Goal: Task Accomplishment & Management: Complete application form

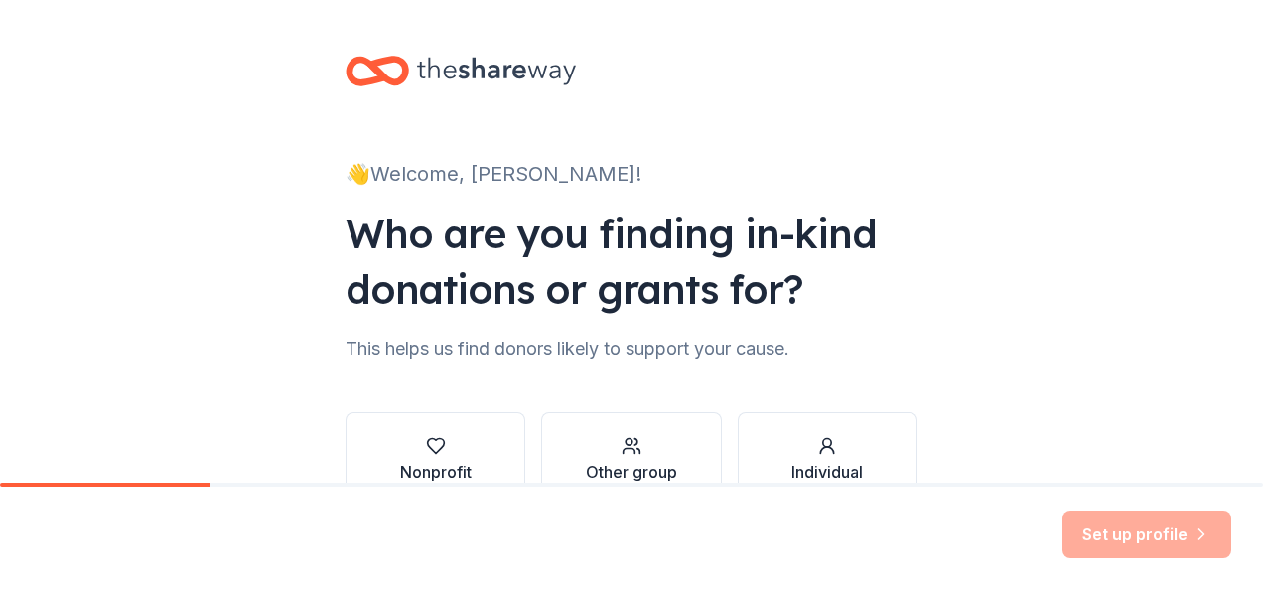
scroll to position [120, 0]
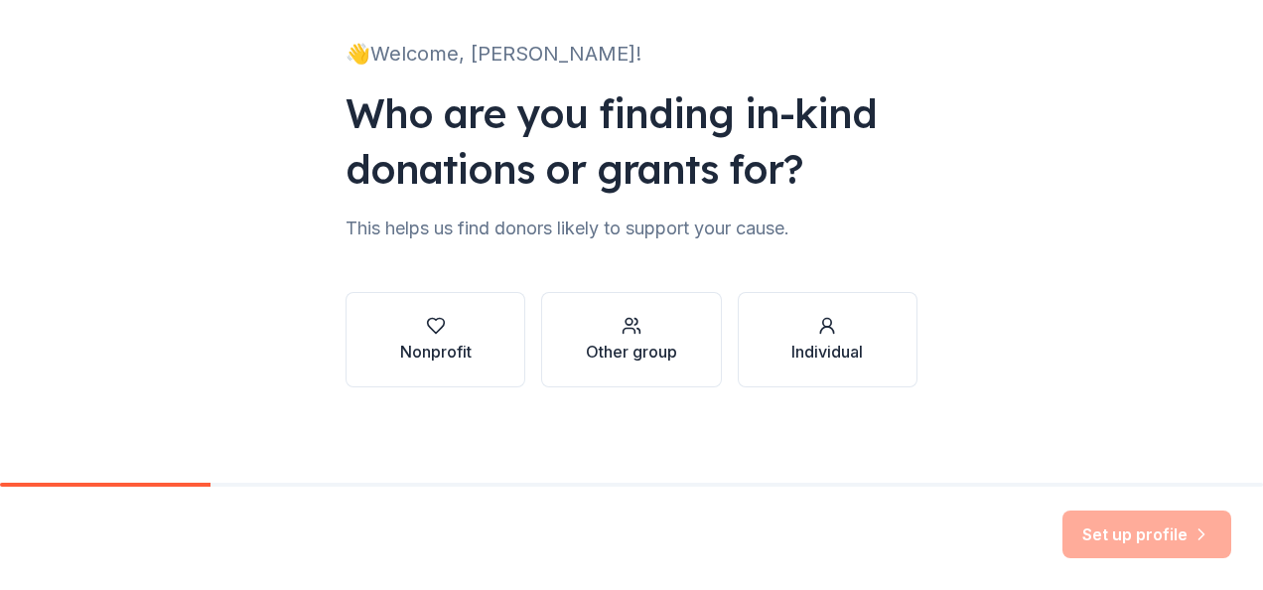
click at [439, 312] on button "Nonprofit" at bounding box center [435, 339] width 180 height 95
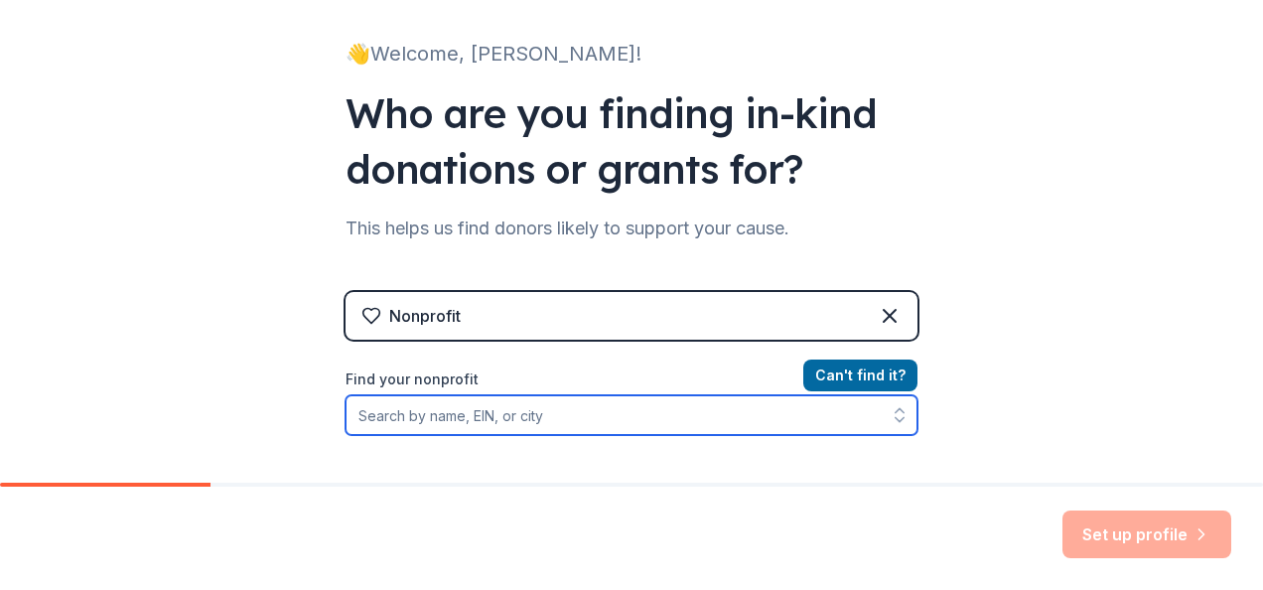
click at [726, 421] on input "Find your nonprofit" at bounding box center [631, 415] width 572 height 40
click at [397, 404] on input "Find your nonprofit" at bounding box center [631, 415] width 572 height 40
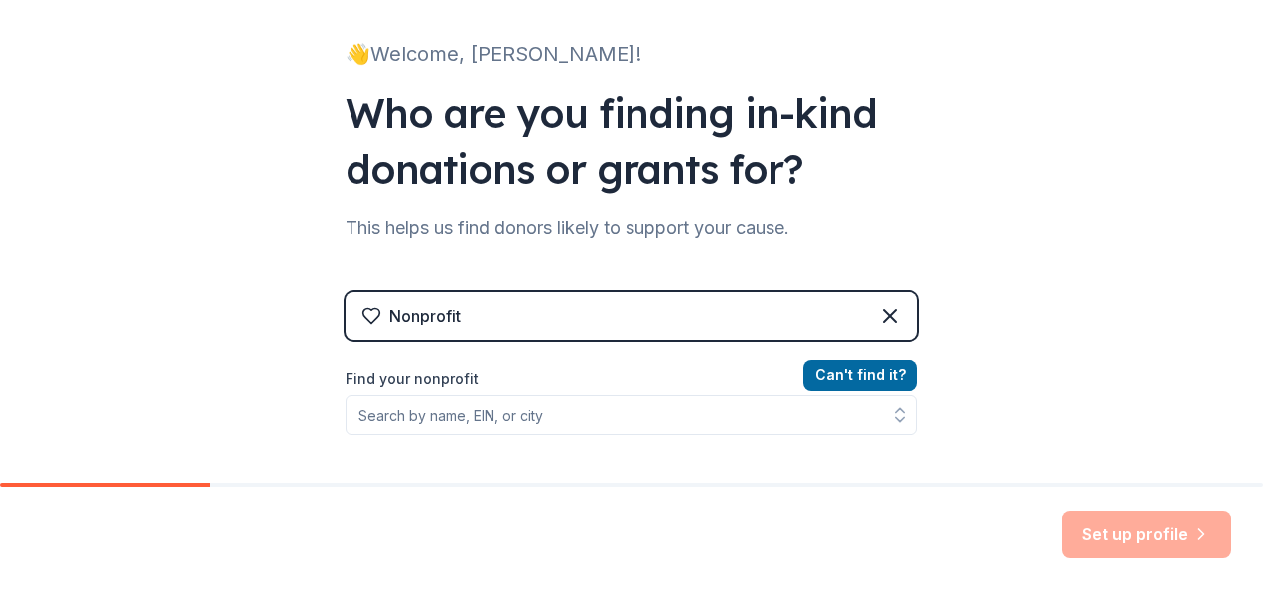
click at [31, 504] on div "Set up profile" at bounding box center [631, 537] width 1263 height 103
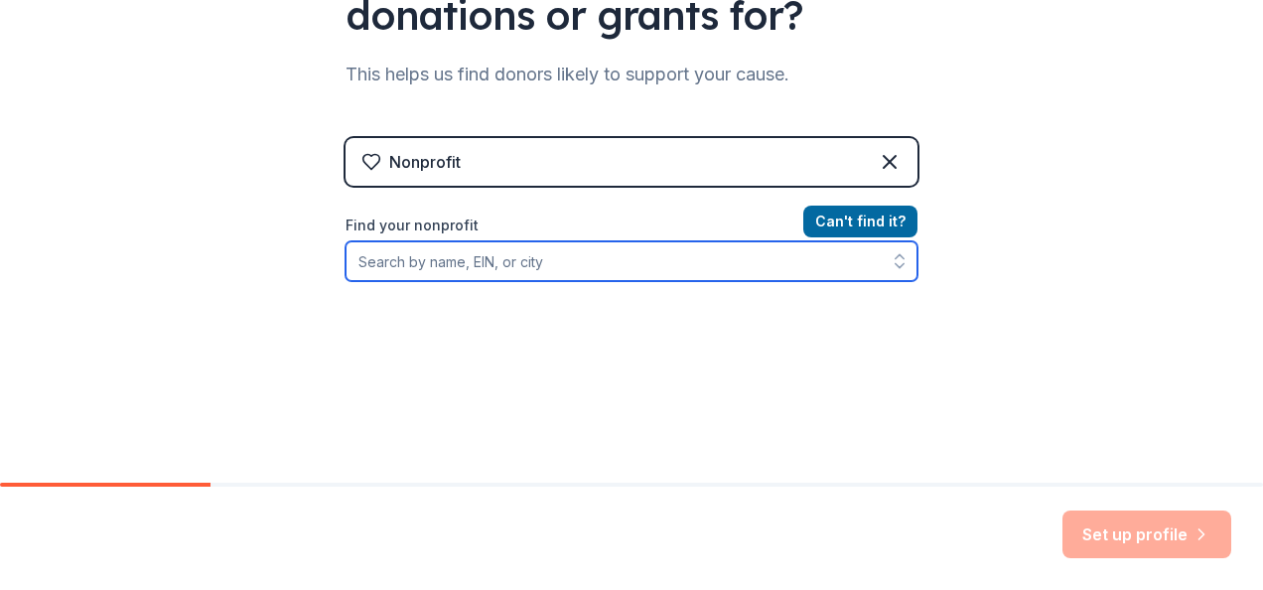
click at [452, 268] on input "Find your nonprofit" at bounding box center [631, 261] width 572 height 40
paste input "39-3805685"
click at [377, 262] on input "39-3805685" at bounding box center [631, 261] width 572 height 40
type input "393805685"
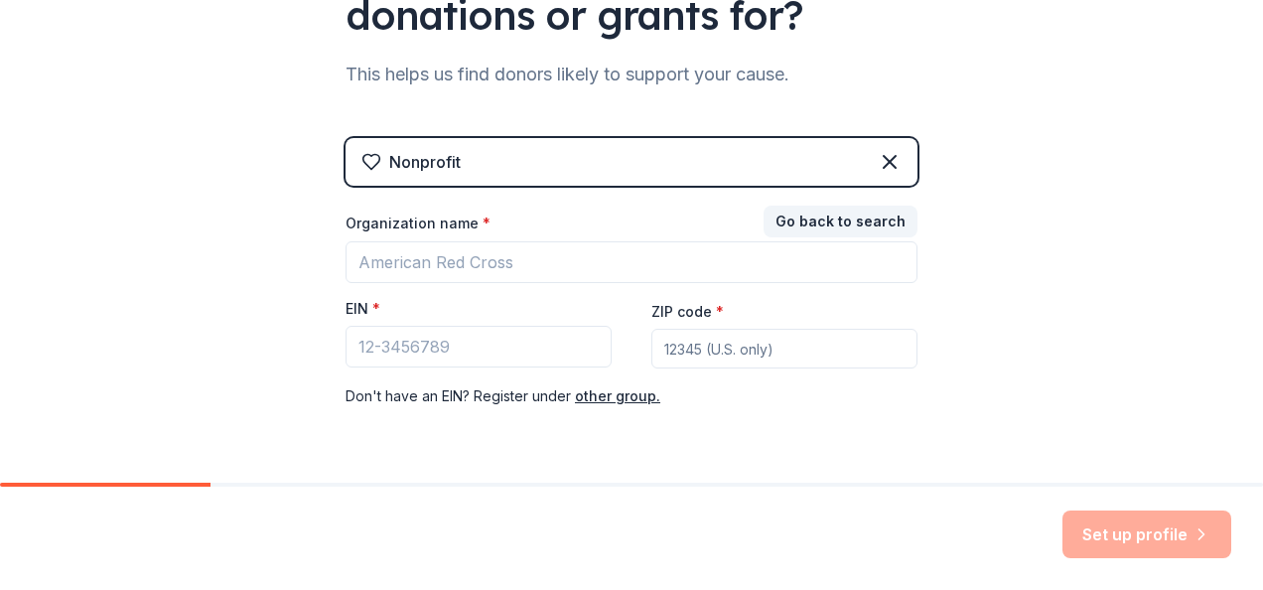
click at [848, 216] on button "Go back to search" at bounding box center [840, 221] width 154 height 32
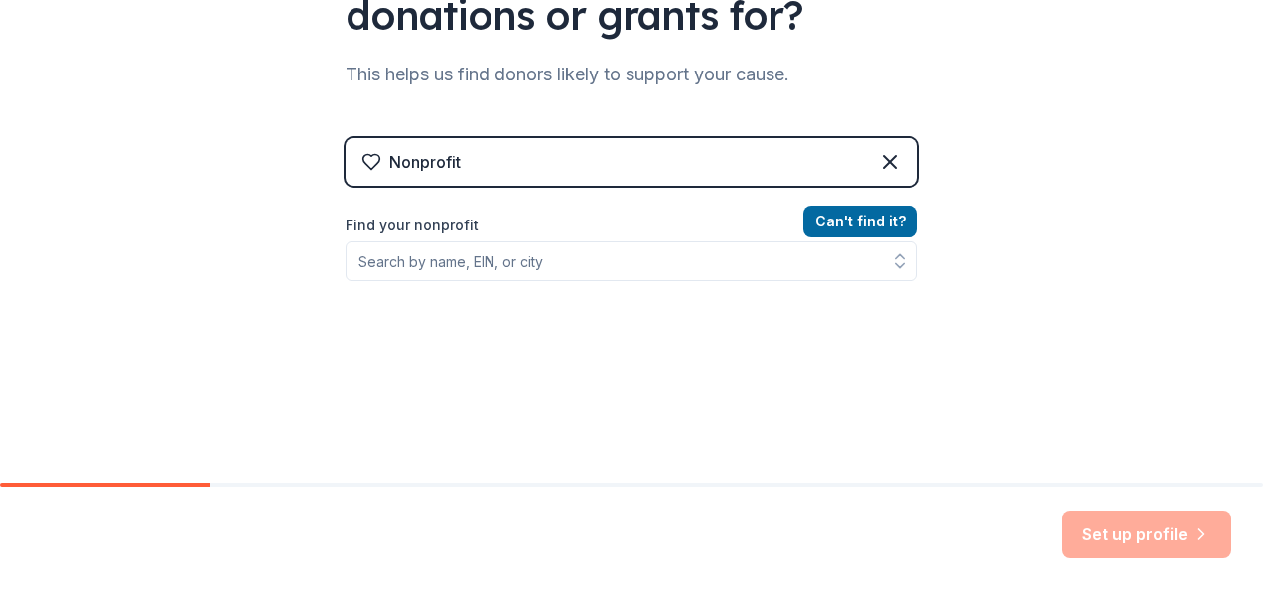
click at [833, 210] on button "Can ' t find it?" at bounding box center [860, 221] width 114 height 32
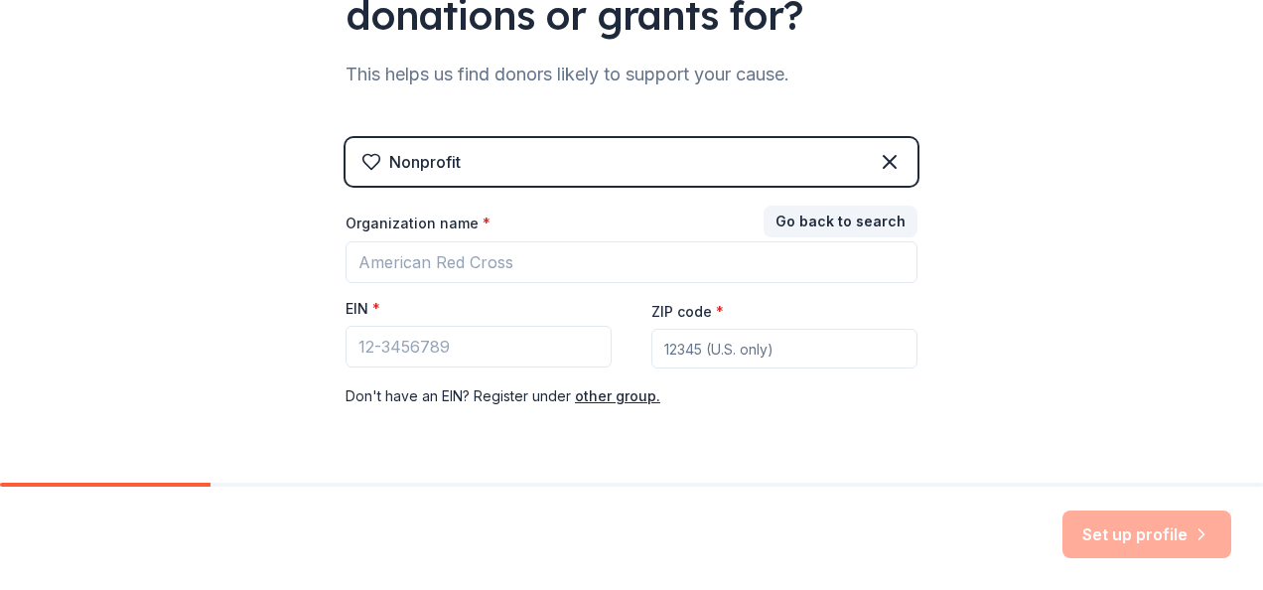
click at [472, 238] on div "Organization name *" at bounding box center [631, 227] width 572 height 28
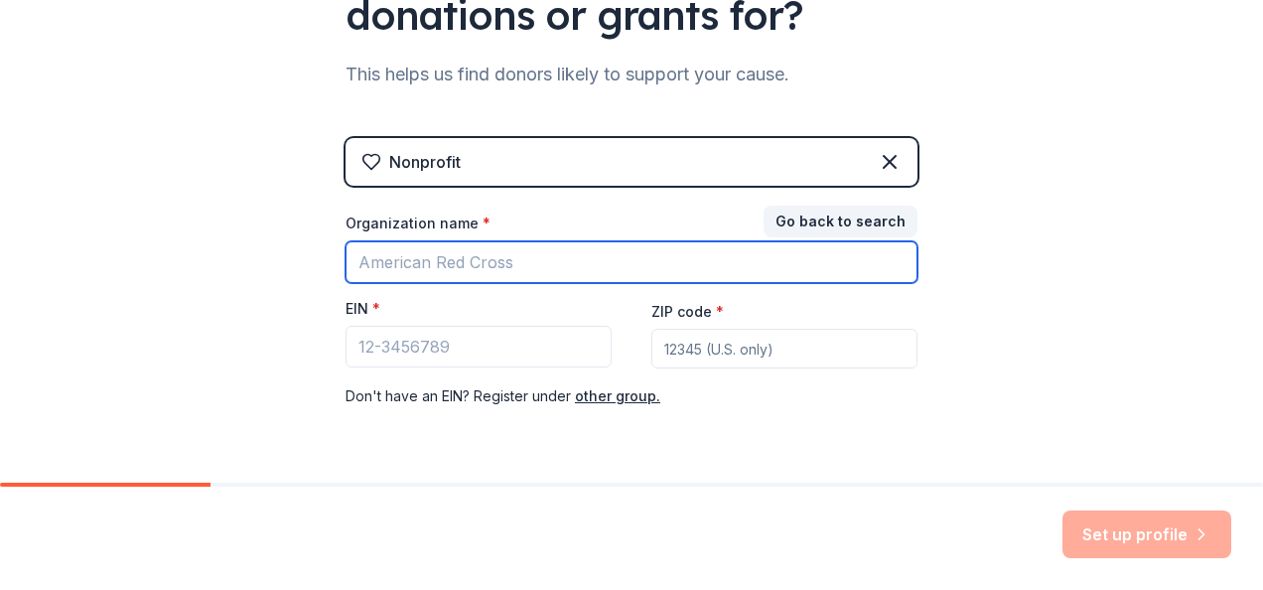
click at [459, 250] on input "Organization name *" at bounding box center [631, 262] width 572 height 42
type input "A"
click at [350, 257] on input "Extended Care of California" at bounding box center [631, 262] width 572 height 42
type input "Inglewood Extended Care of California"
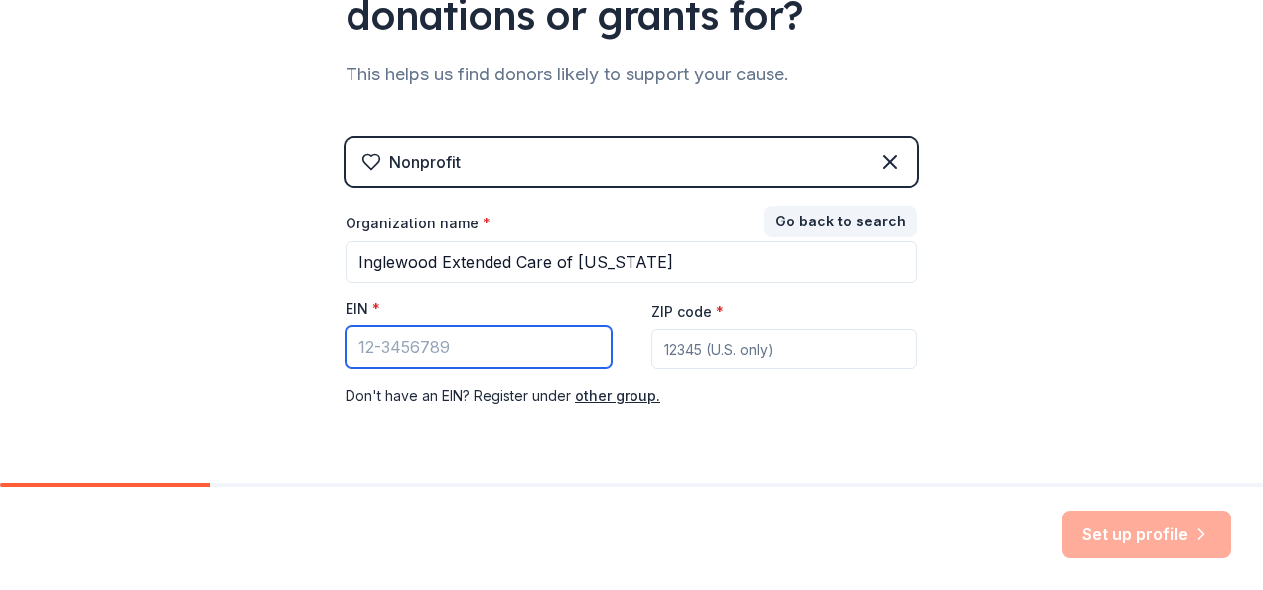
click at [500, 345] on input "EIN *" at bounding box center [478, 347] width 266 height 42
paste input "39-3805685"
type input "39-3805685"
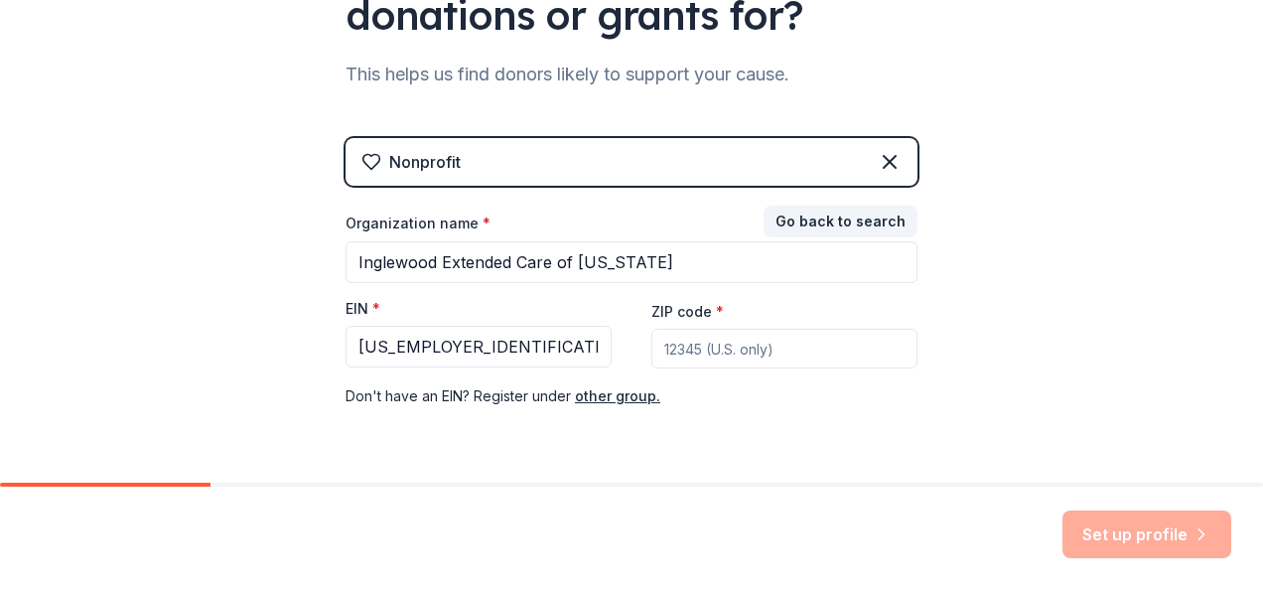
click at [671, 336] on input "ZIP code *" at bounding box center [784, 349] width 266 height 40
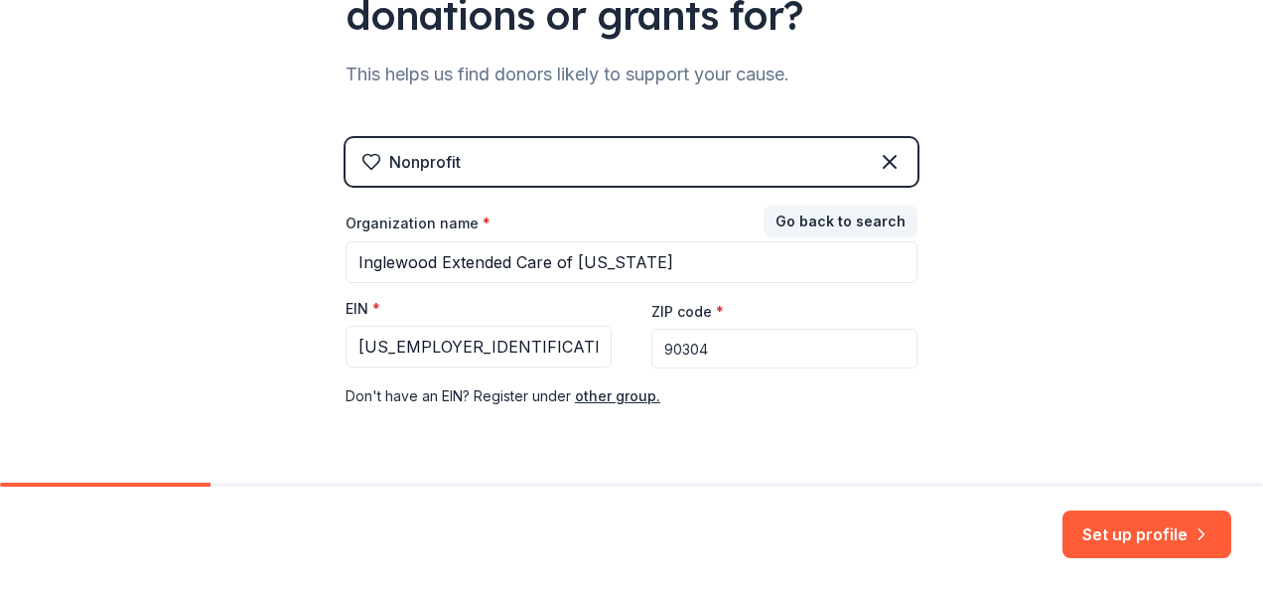
type input "90304"
click at [1091, 322] on div "👋 Welcome, Laura! Who are you finding in-kind donations or grants for? This hel…" at bounding box center [631, 134] width 1263 height 817
click at [1128, 532] on button "Set up profile" at bounding box center [1146, 534] width 169 height 48
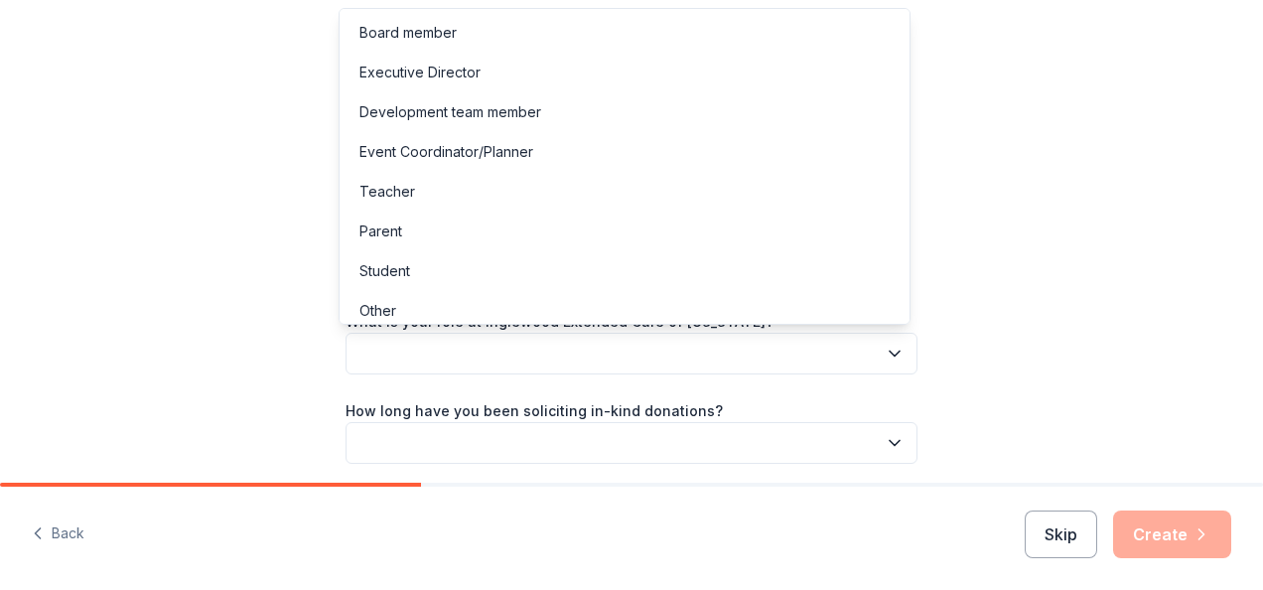
click at [510, 337] on button "button" at bounding box center [631, 354] width 572 height 42
click at [457, 34] on div "Board member" at bounding box center [624, 33] width 562 height 40
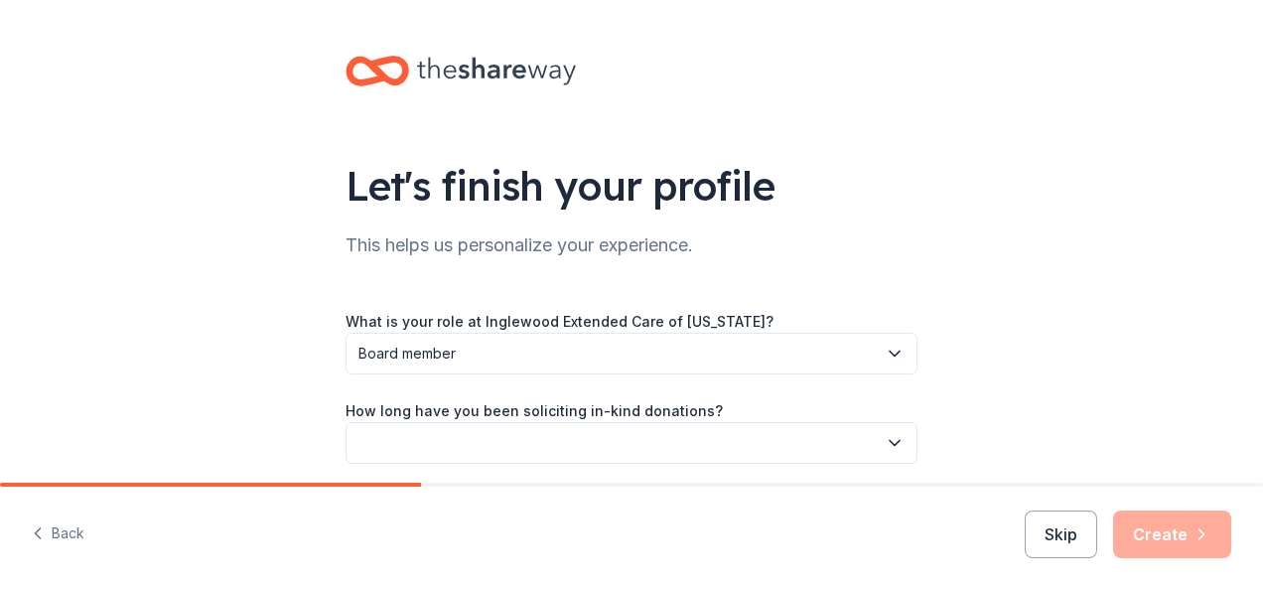
scroll to position [87, 0]
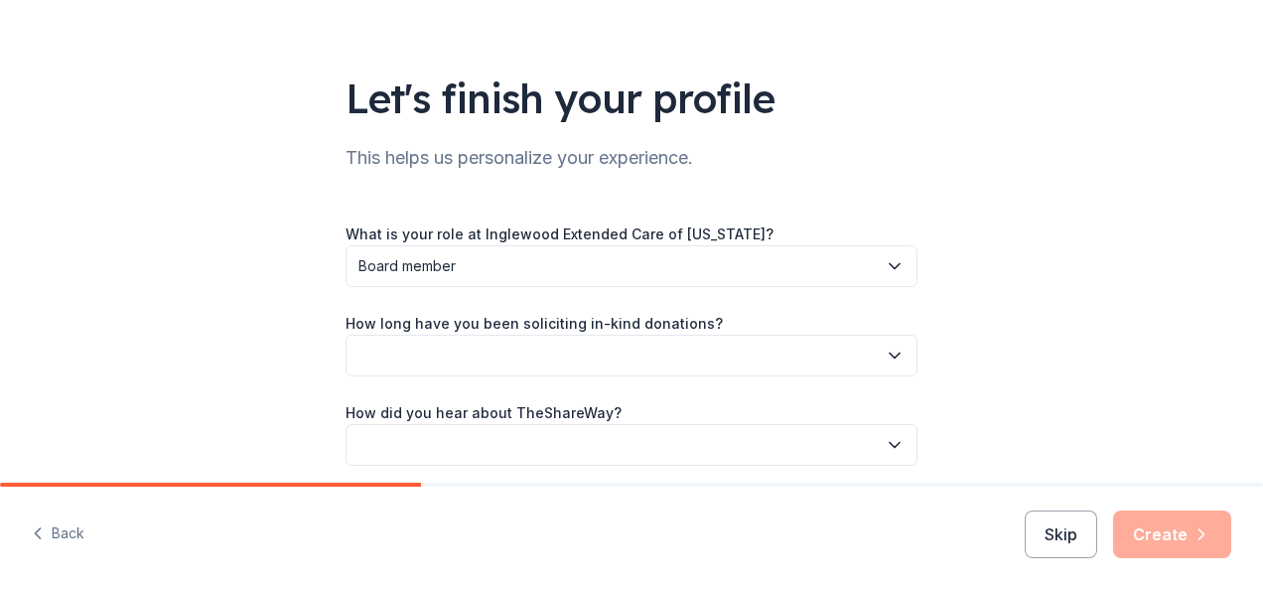
click at [453, 357] on button "button" at bounding box center [631, 356] width 572 height 42
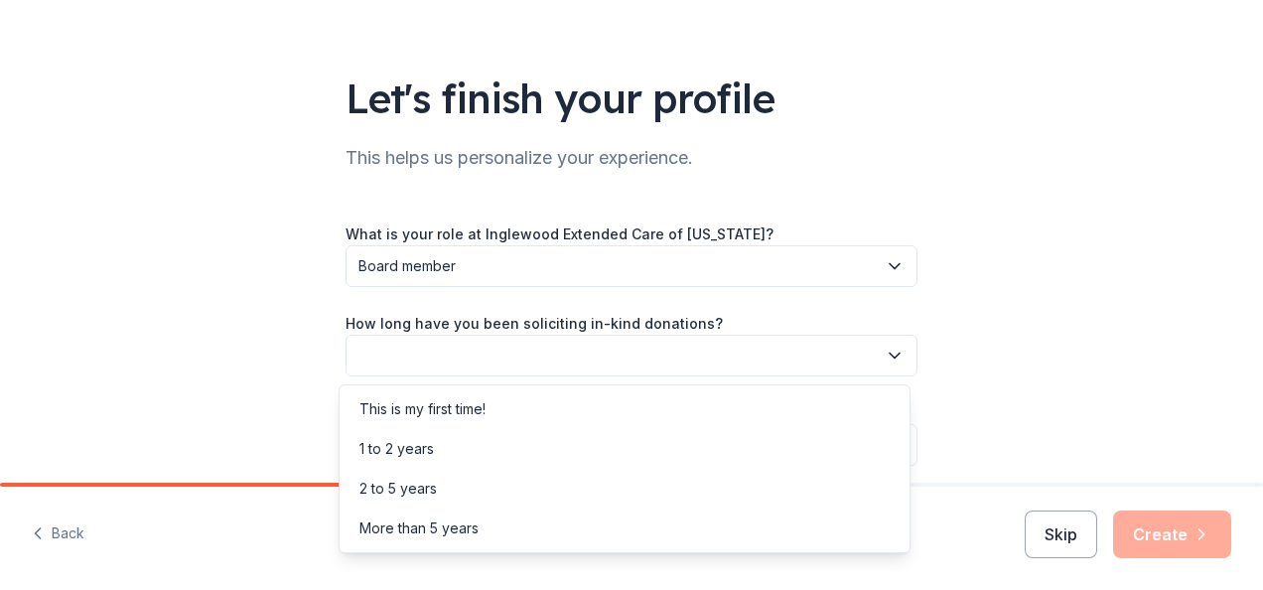
click at [435, 415] on div "This is my first time!" at bounding box center [422, 409] width 126 height 24
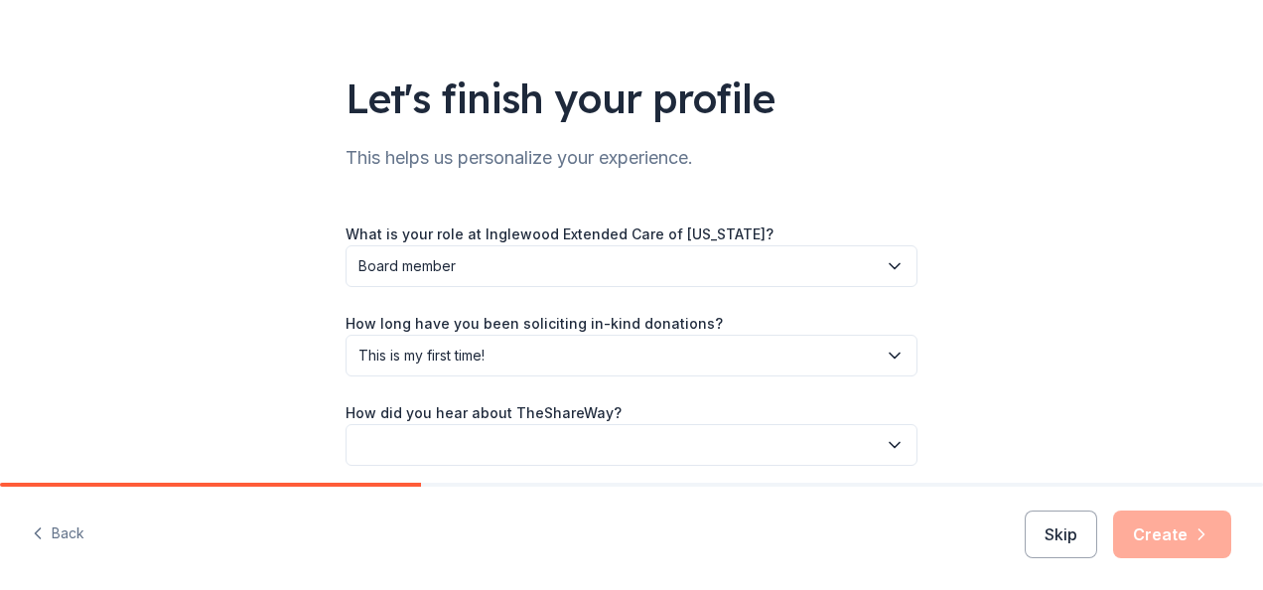
scroll to position [166, 0]
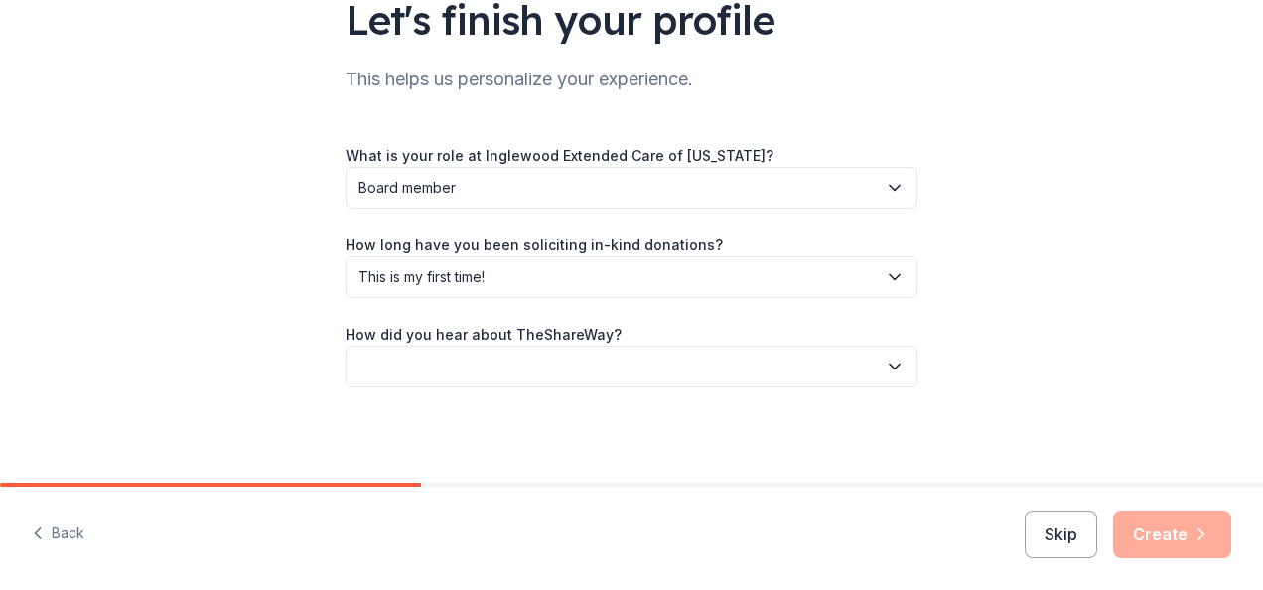
click at [469, 345] on button "button" at bounding box center [631, 366] width 572 height 42
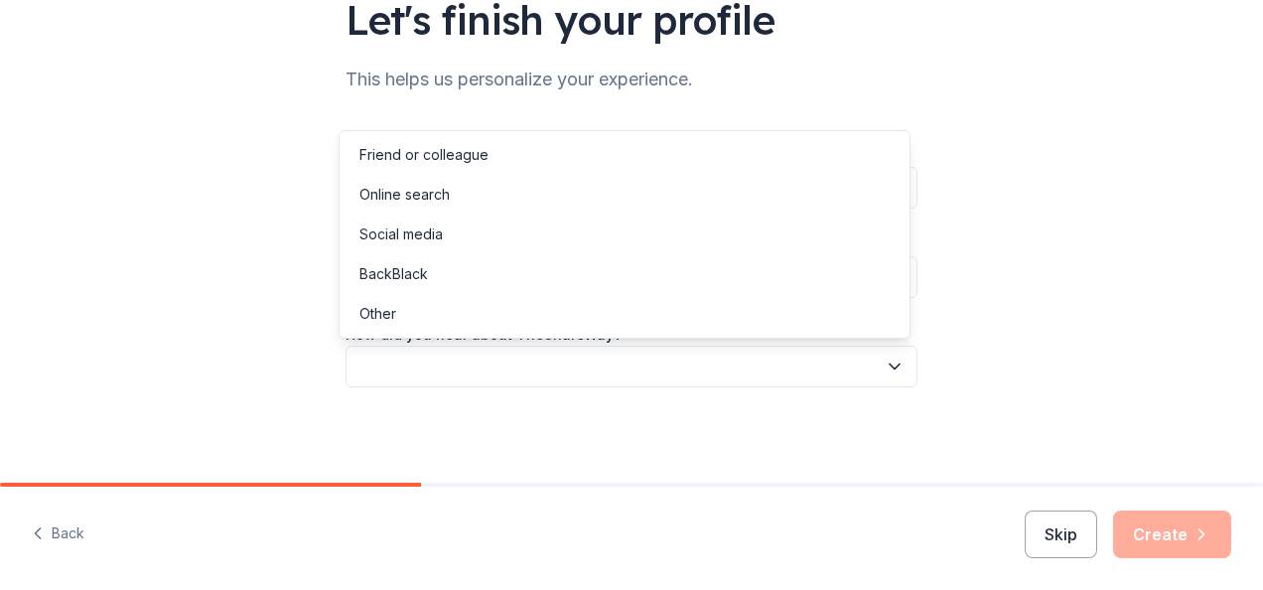
click at [417, 199] on div "Online search" at bounding box center [404, 195] width 90 height 24
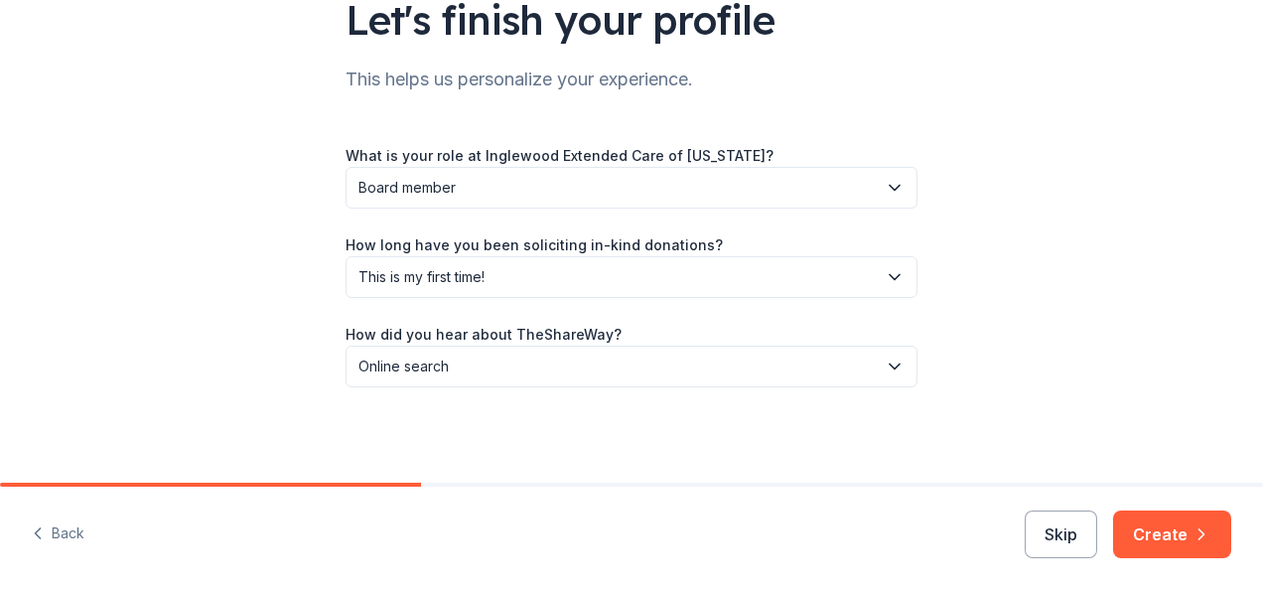
click at [1158, 523] on button "Create" at bounding box center [1172, 534] width 118 height 48
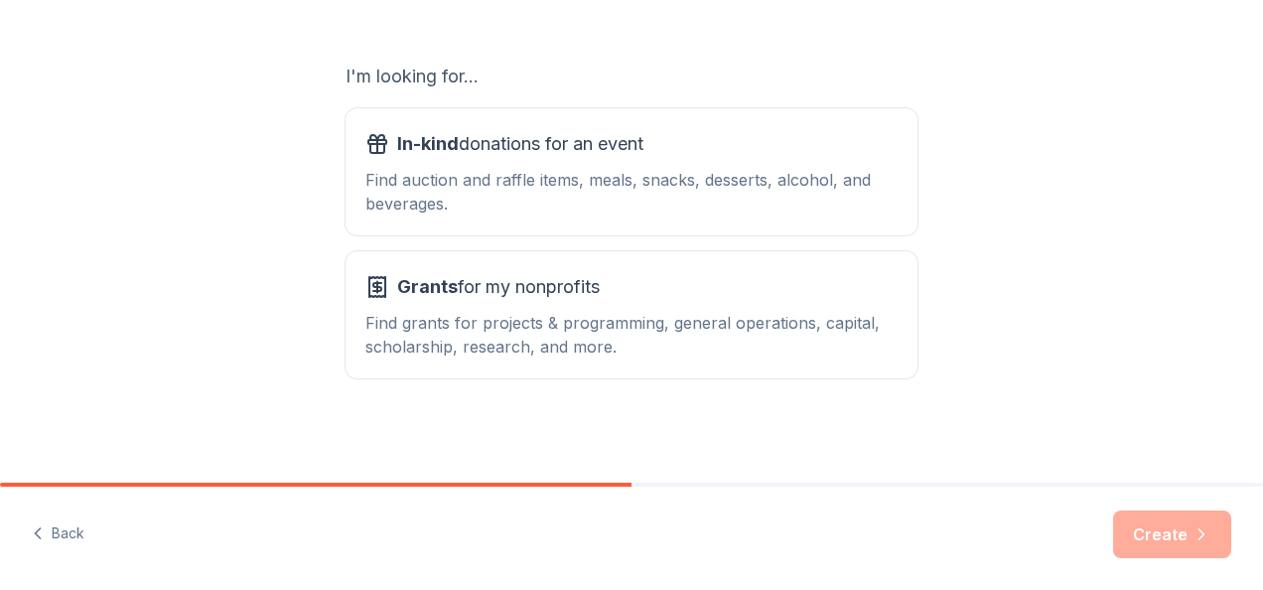
scroll to position [317, 0]
click at [543, 328] on div "Find grants for projects & programming, general operations, capital, scholarshi…" at bounding box center [631, 334] width 532 height 48
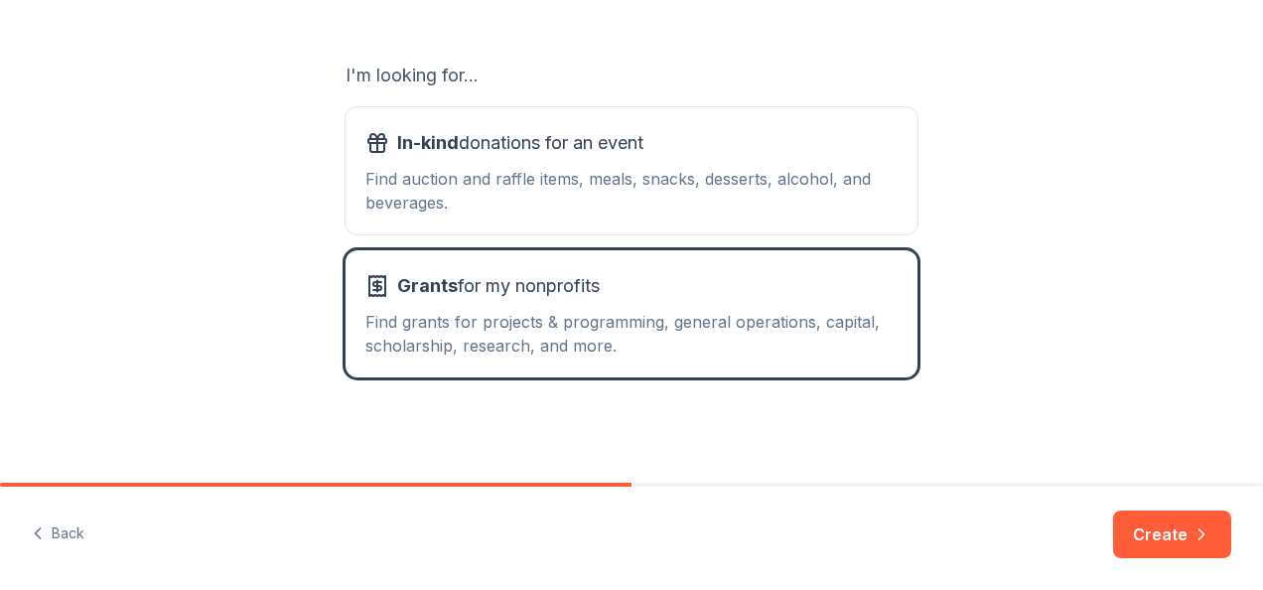
click at [545, 185] on div "Find auction and raffle items, meals, snacks, desserts, alcohol, and beverages." at bounding box center [631, 191] width 532 height 48
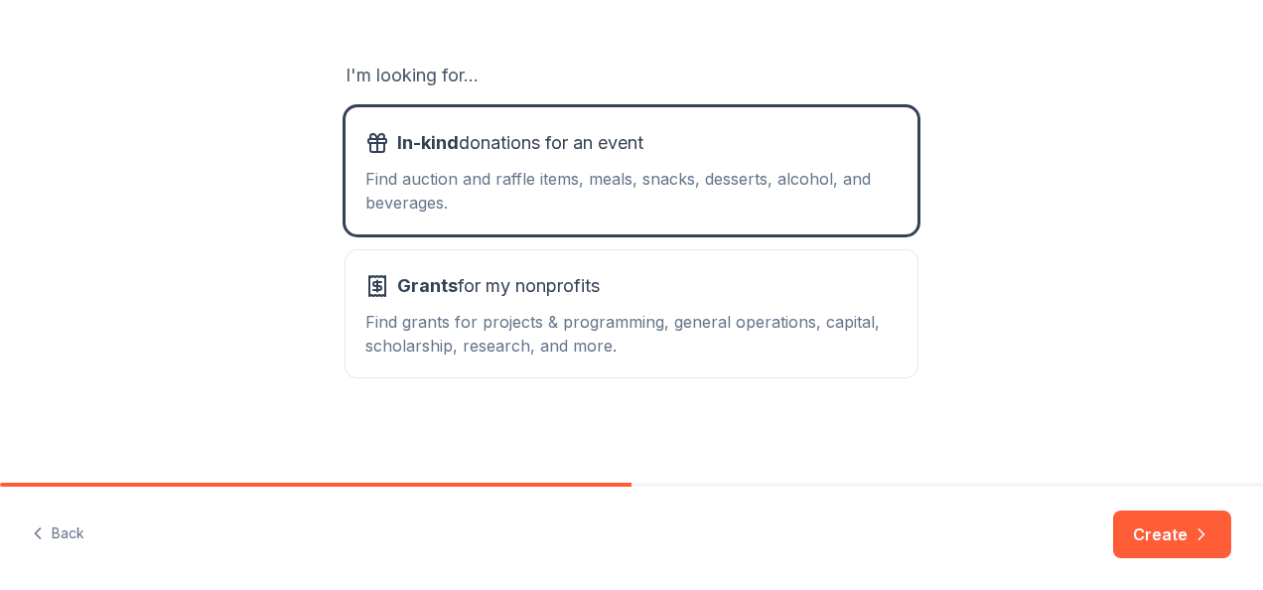
click at [1189, 546] on button "Create" at bounding box center [1172, 534] width 118 height 48
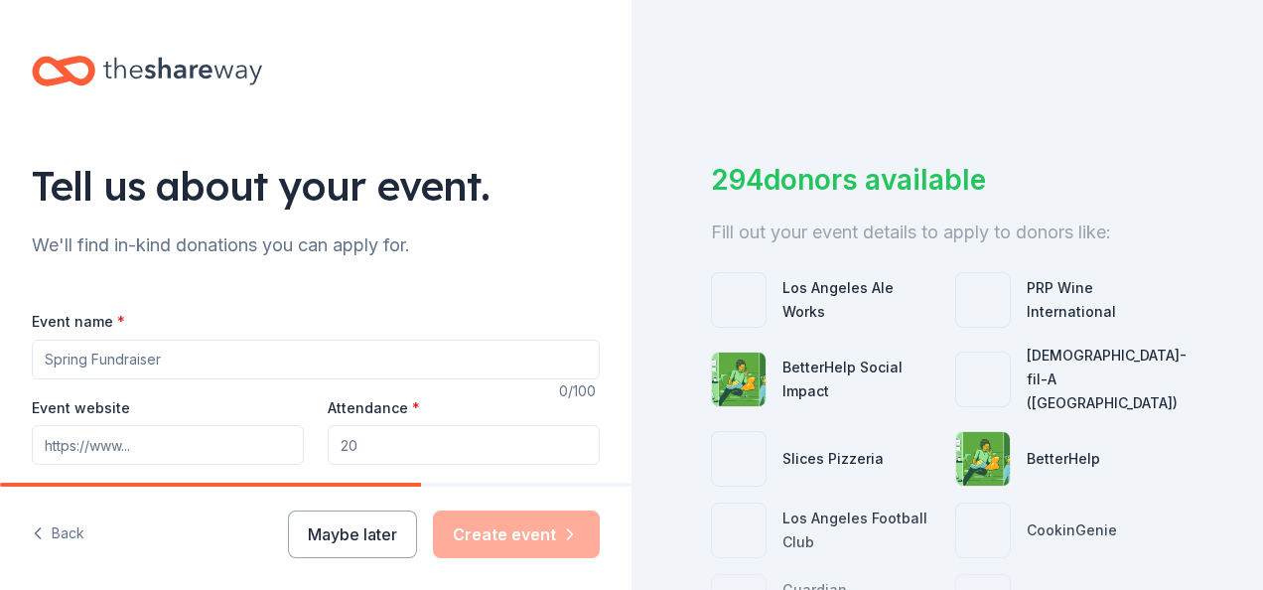
scroll to position [163, 0]
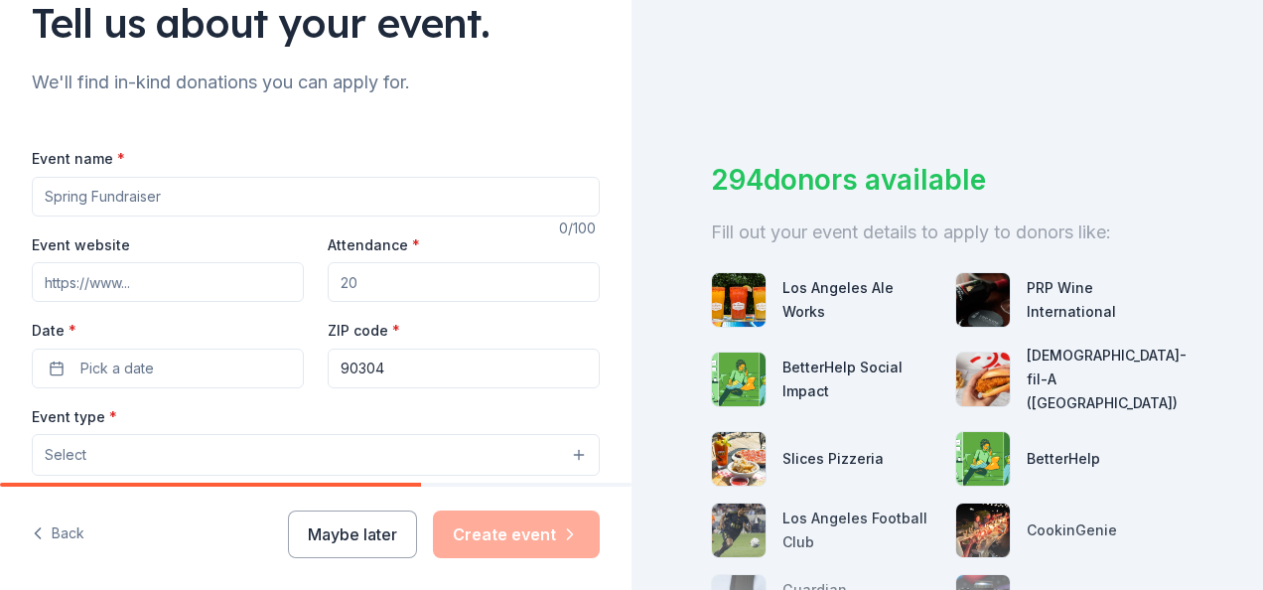
click at [87, 213] on input "Event name *" at bounding box center [316, 197] width 568 height 40
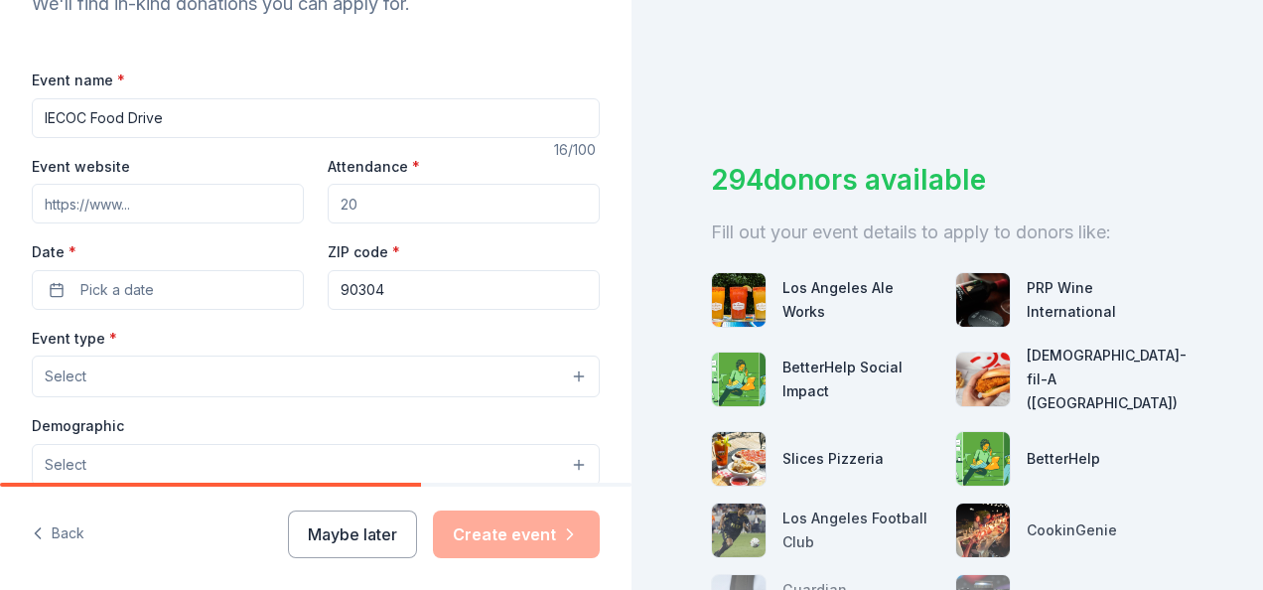
type input "IECOC Food Drive"
click at [381, 191] on input "Attendance *" at bounding box center [464, 204] width 272 height 40
click at [351, 201] on input "Attendance *" at bounding box center [464, 204] width 272 height 40
type input "1"
type input "200"
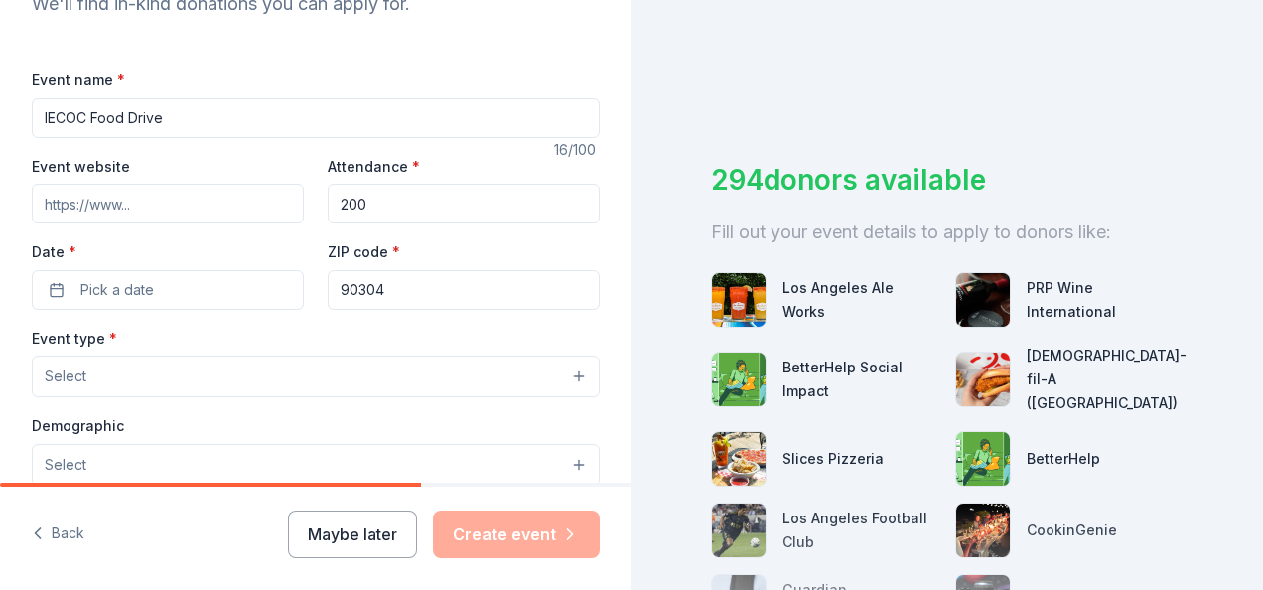
click at [84, 282] on span "Pick a date" at bounding box center [116, 290] width 73 height 24
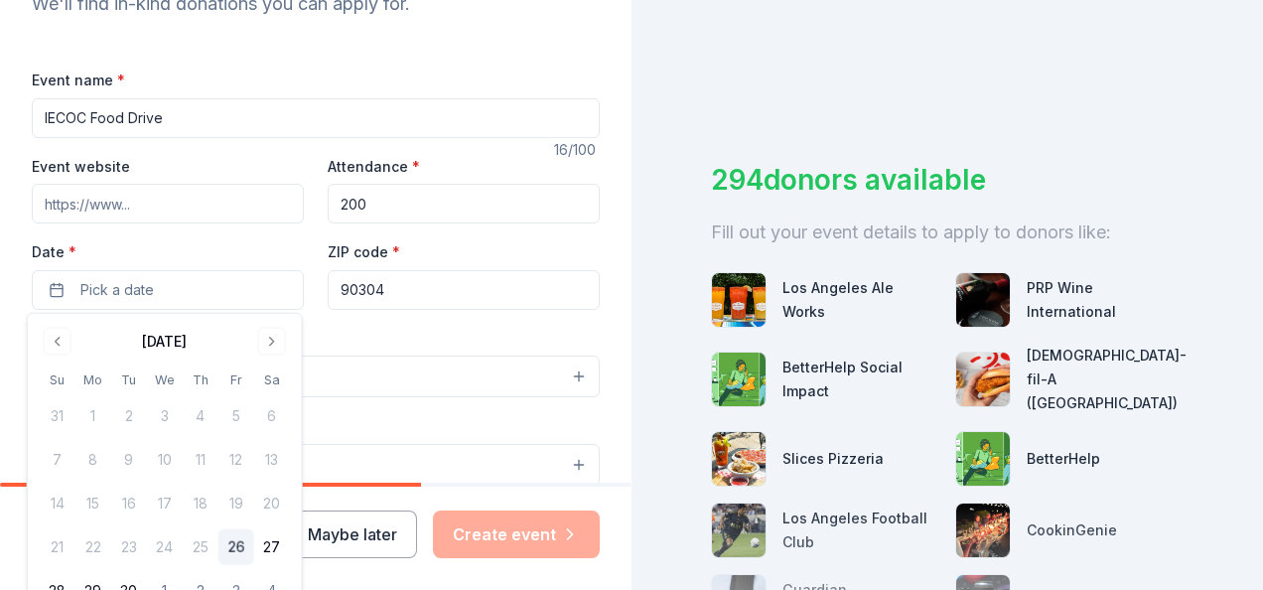
click at [275, 335] on button "Go to next month" at bounding box center [272, 342] width 28 height 28
click at [48, 538] on button "19" at bounding box center [58, 547] width 36 height 36
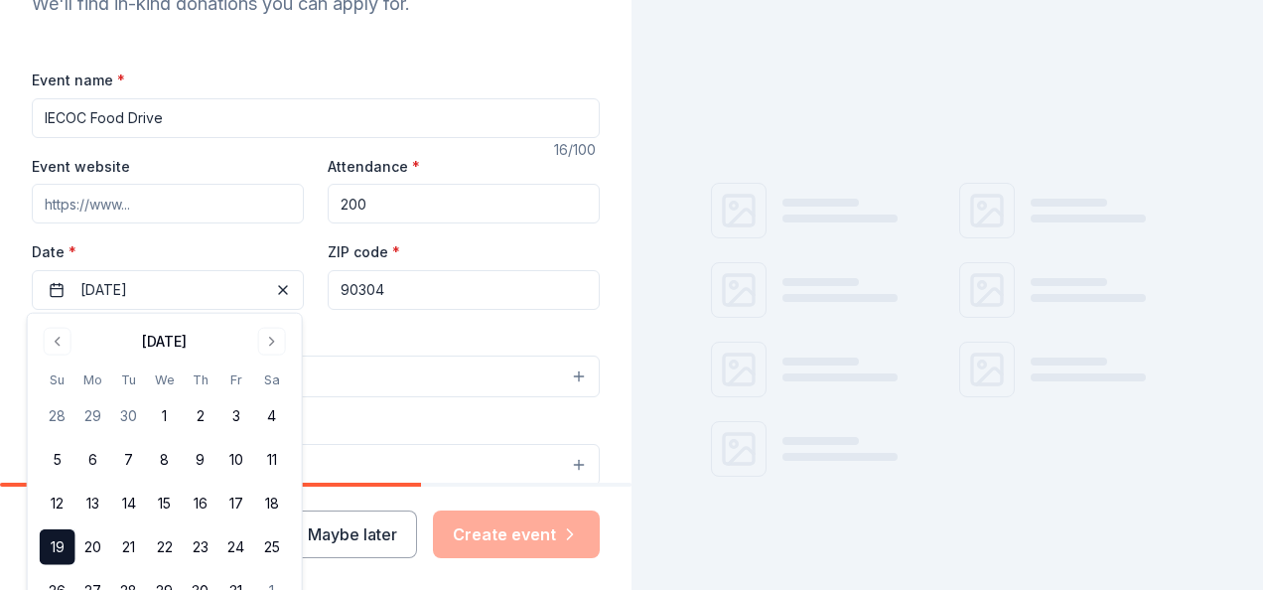
click at [389, 375] on button "Select" at bounding box center [316, 376] width 568 height 42
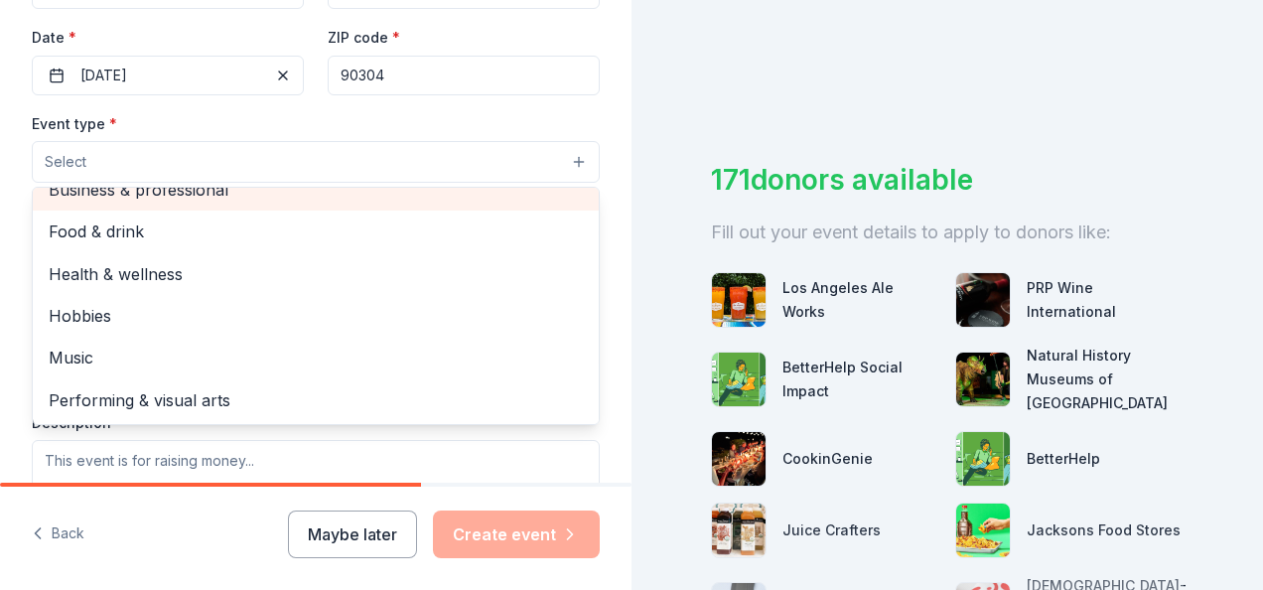
scroll to position [65, 0]
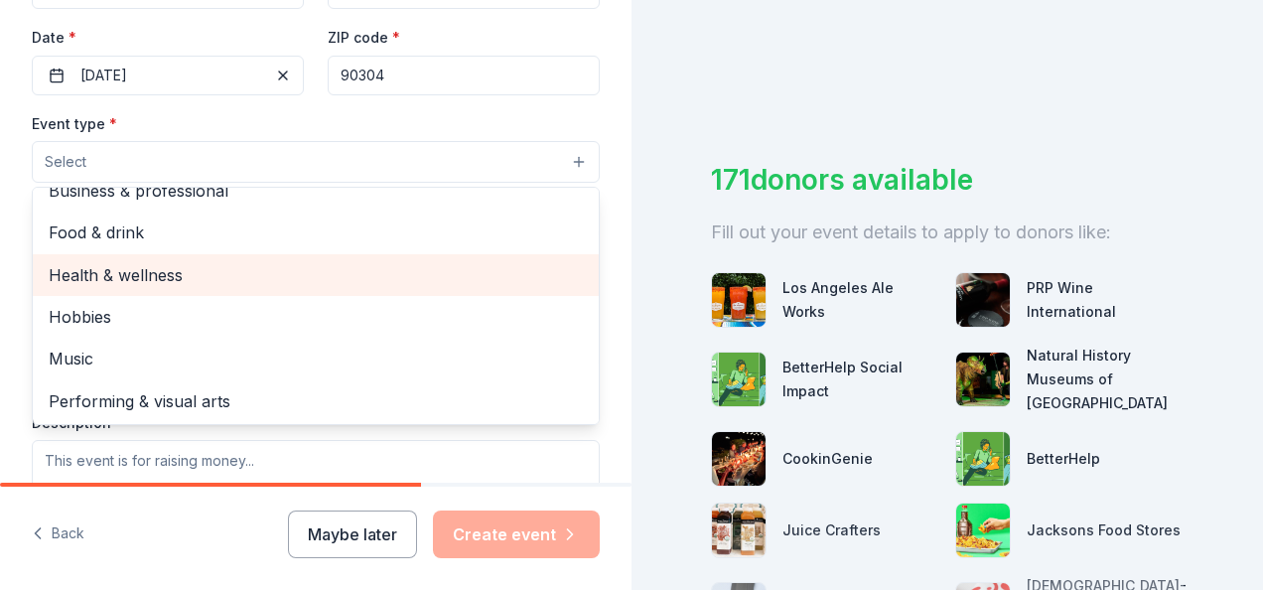
click at [130, 274] on span "Health & wellness" at bounding box center [316, 275] width 534 height 26
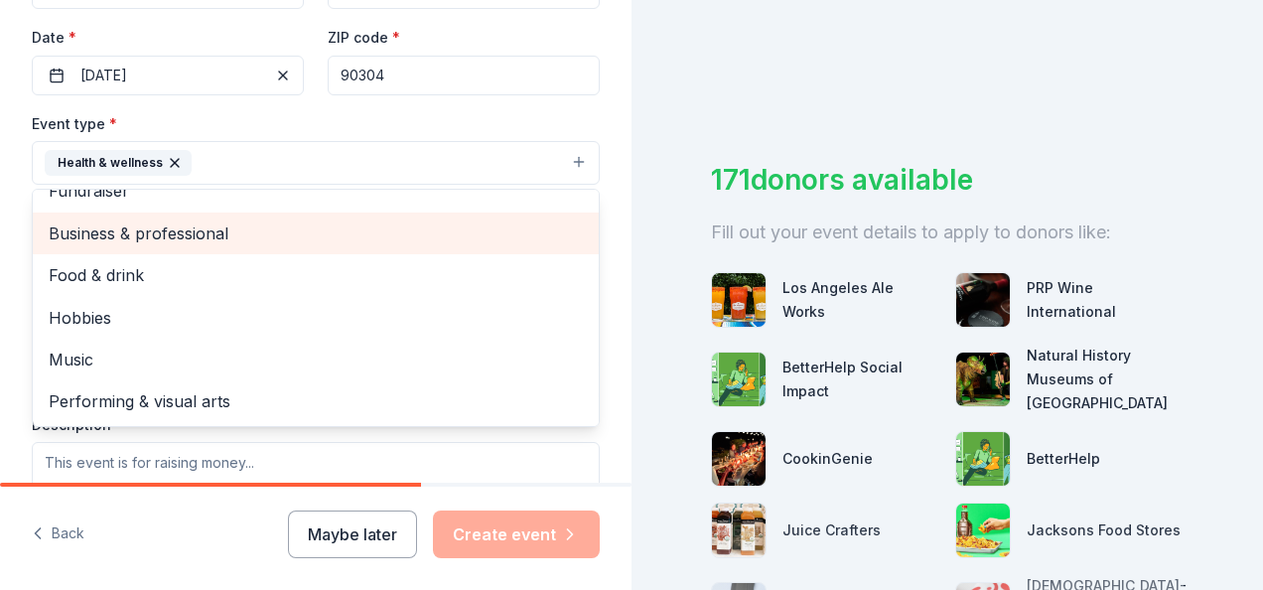
click at [134, 231] on span "Business & professional" at bounding box center [316, 233] width 534 height 26
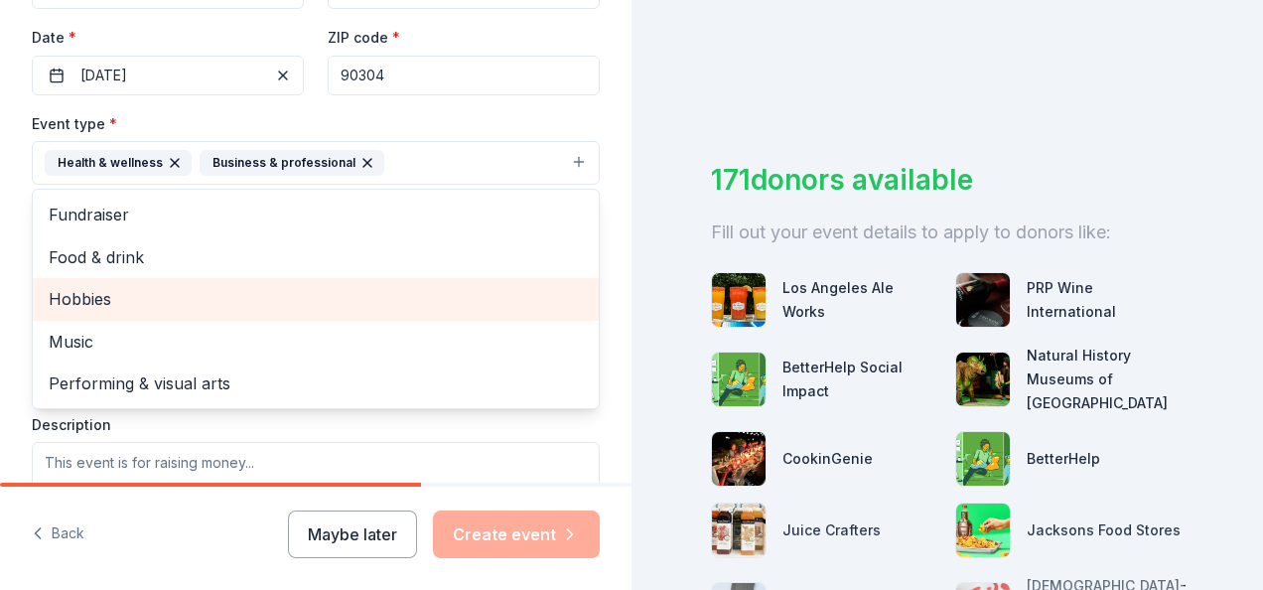
scroll to position [344, 0]
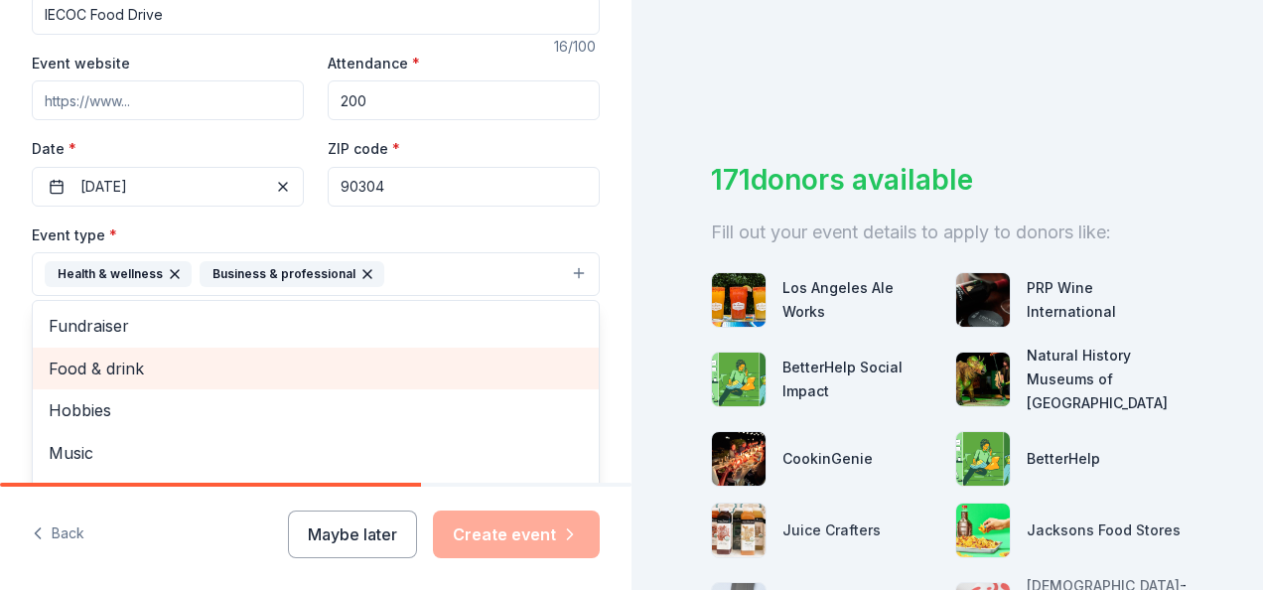
click at [85, 363] on span "Food & drink" at bounding box center [316, 368] width 534 height 26
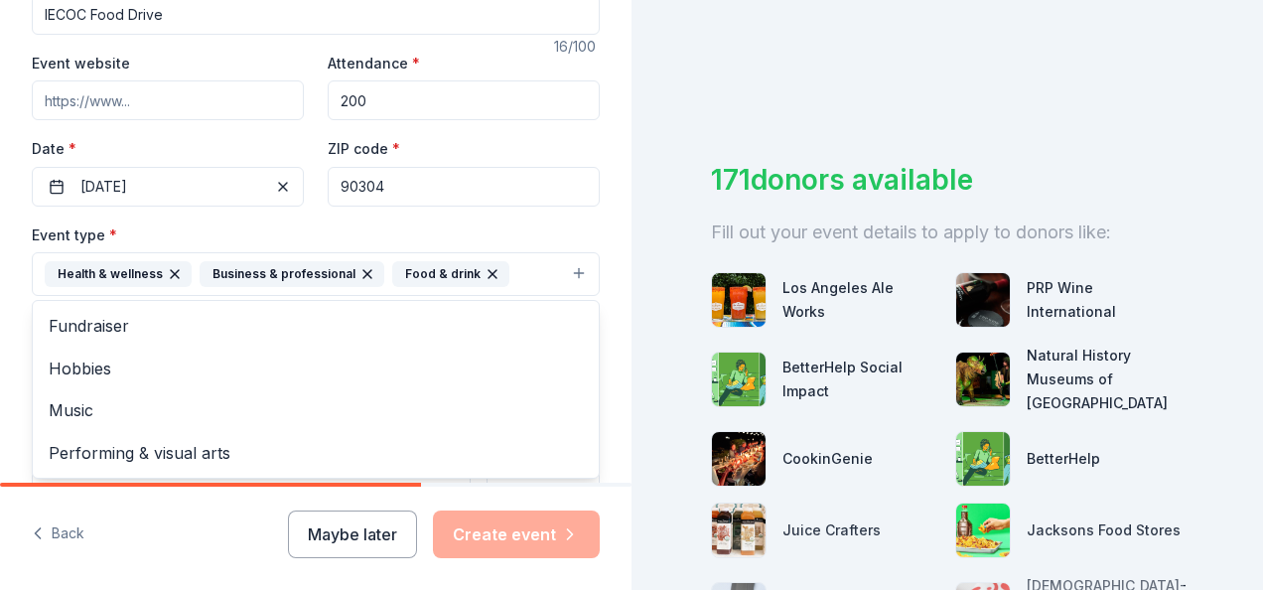
click at [486, 222] on div "Event type * Health & wellness Business & professional Food & drink Fundraiser …" at bounding box center [316, 259] width 568 height 74
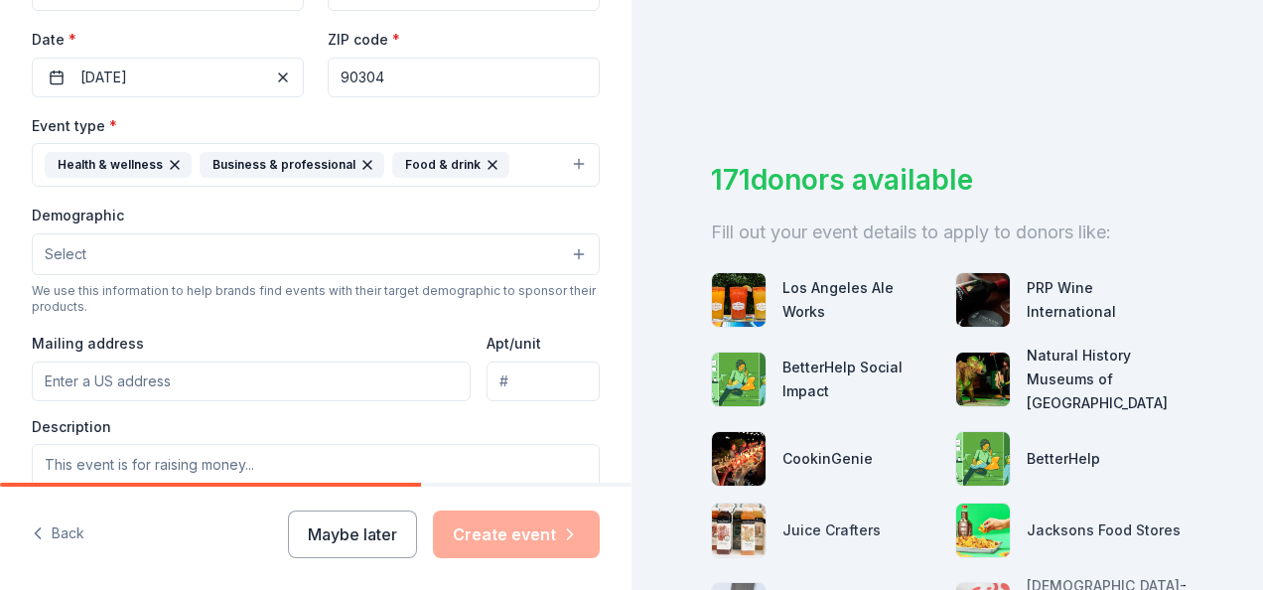
scroll to position [455, 0]
click at [164, 232] on button "Select" at bounding box center [316, 253] width 568 height 42
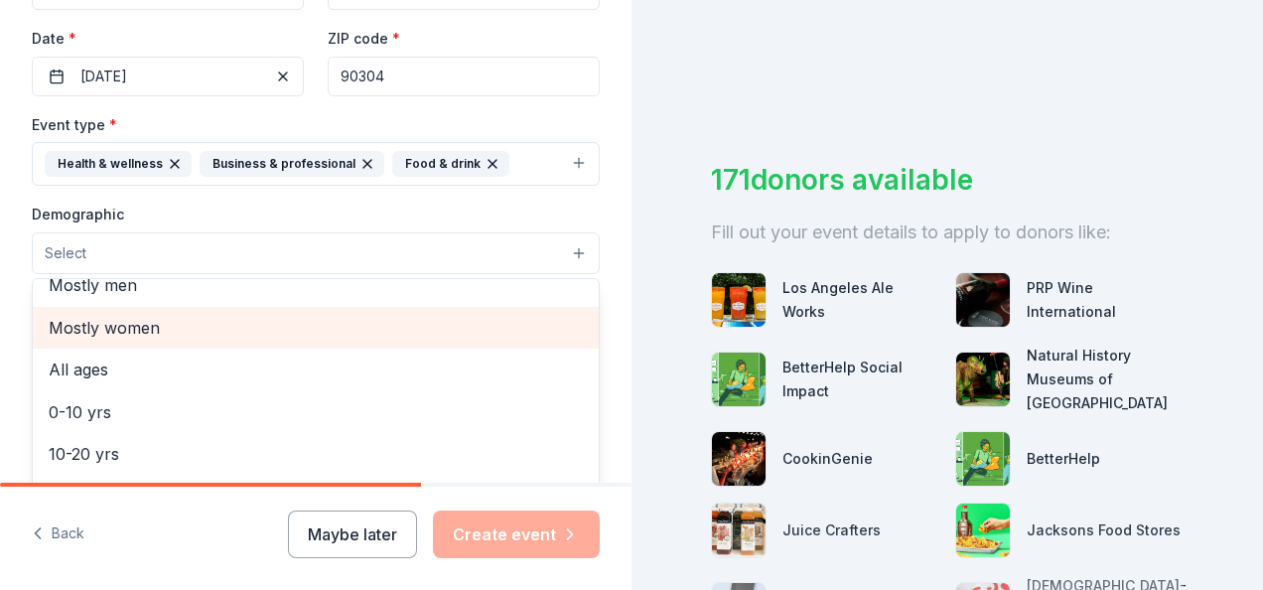
scroll to position [0, 0]
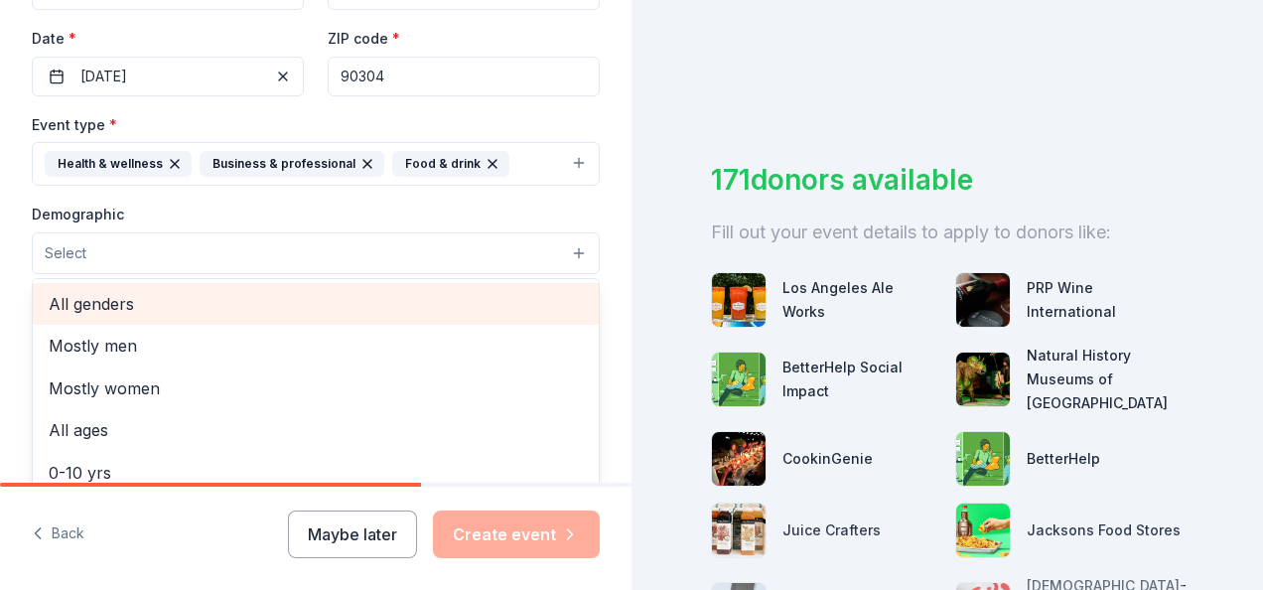
click at [96, 300] on span "All genders" at bounding box center [316, 304] width 534 height 26
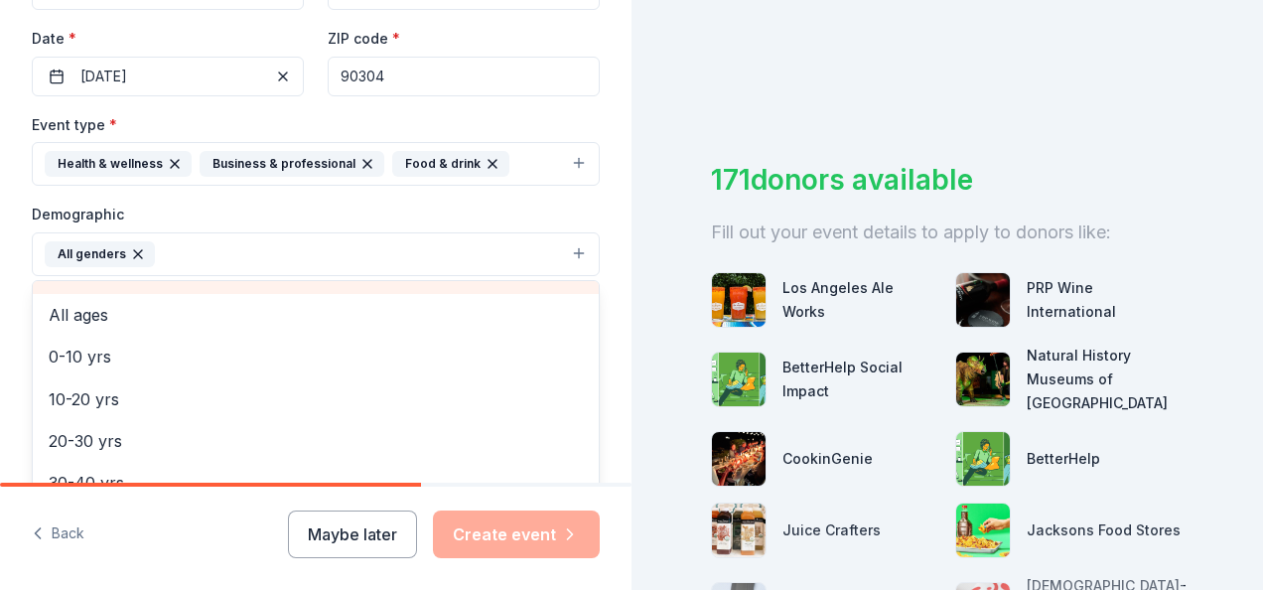
scroll to position [68, 0]
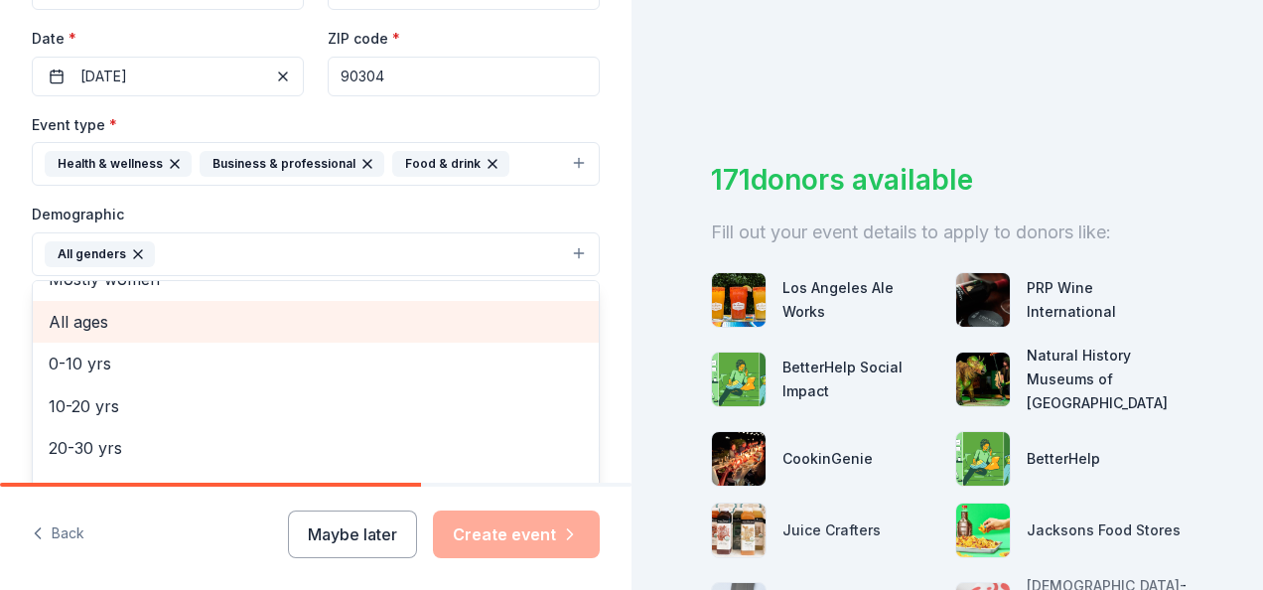
click at [73, 319] on span "All ages" at bounding box center [316, 322] width 534 height 26
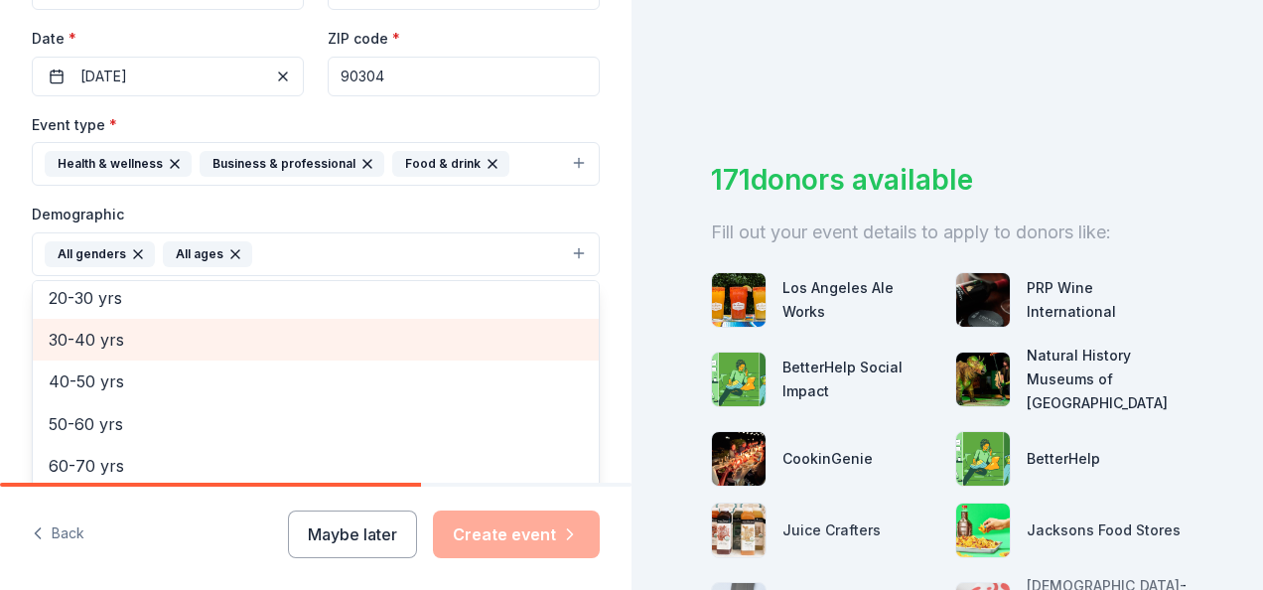
scroll to position [234, 0]
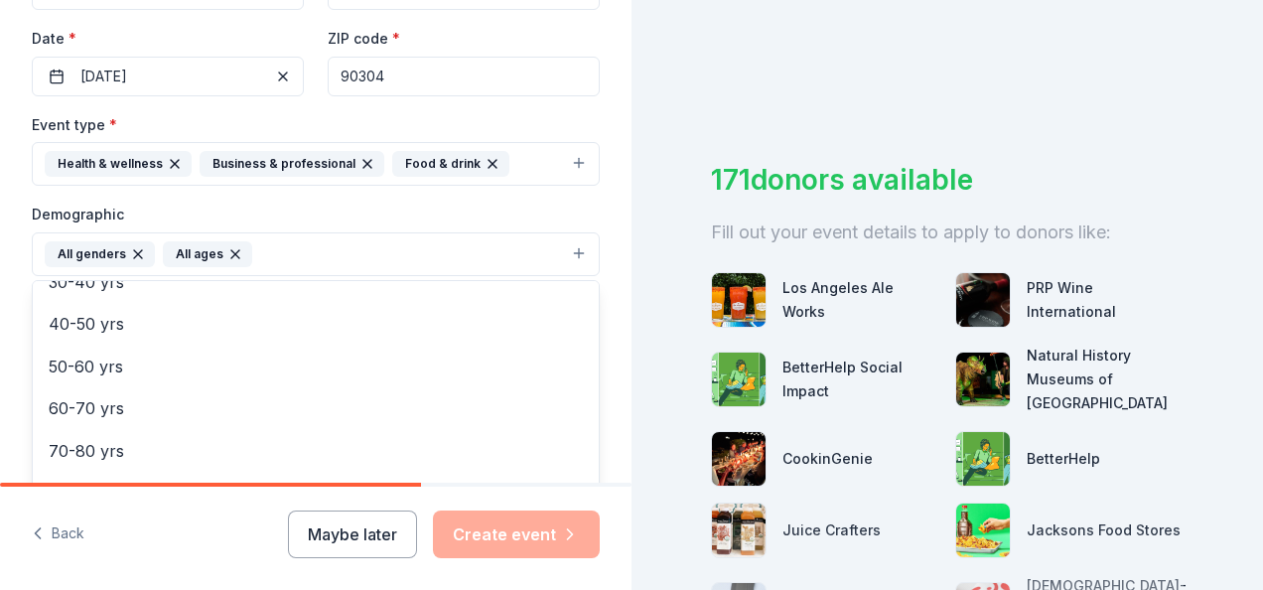
click at [379, 206] on div "Demographic All genders All ages Mostly men Mostly women 0-10 yrs 10-20 yrs 20-…" at bounding box center [316, 238] width 568 height 74
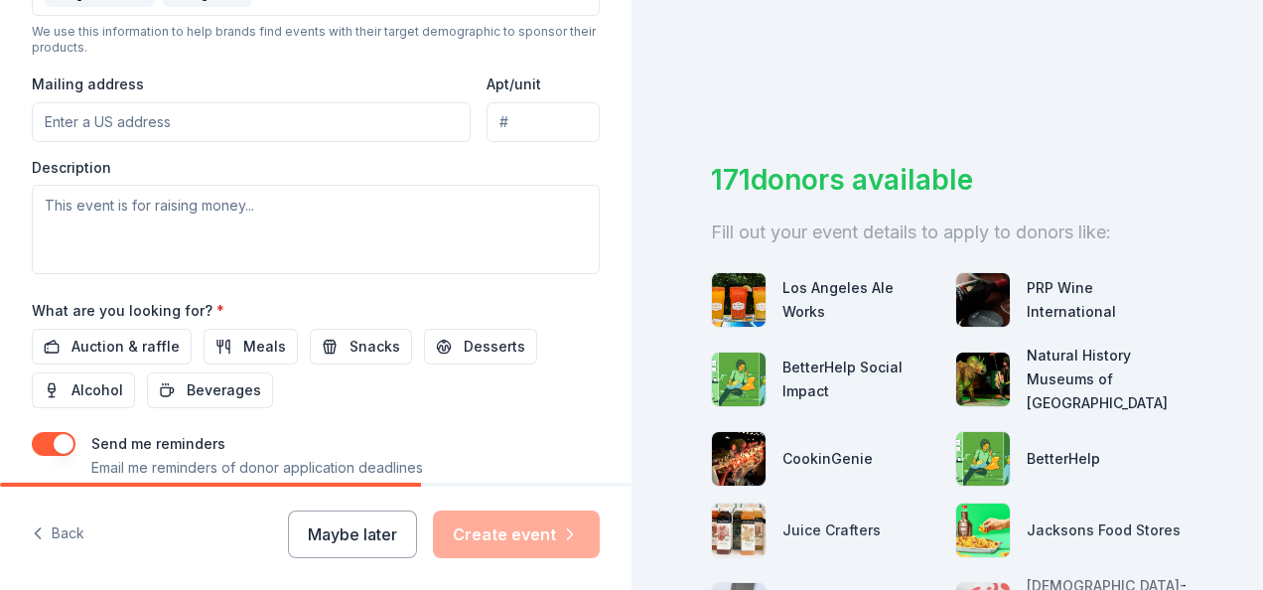
scroll to position [720, 0]
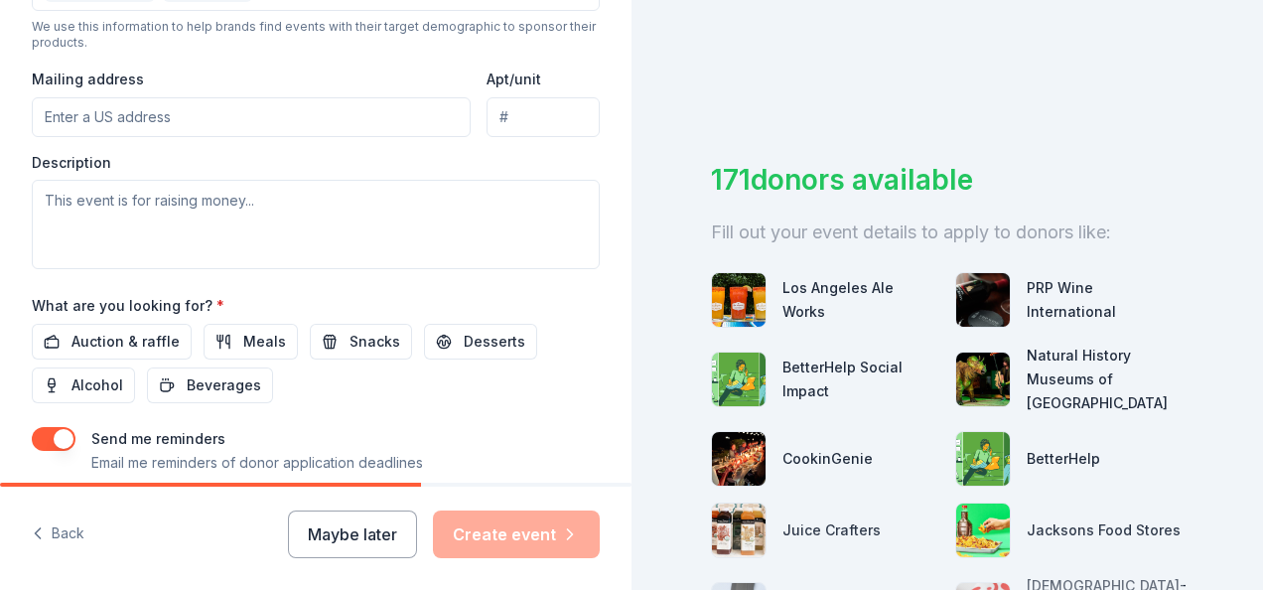
click at [122, 119] on input "Mailing address" at bounding box center [251, 117] width 439 height 40
type input "4701 West Imperial Highway"
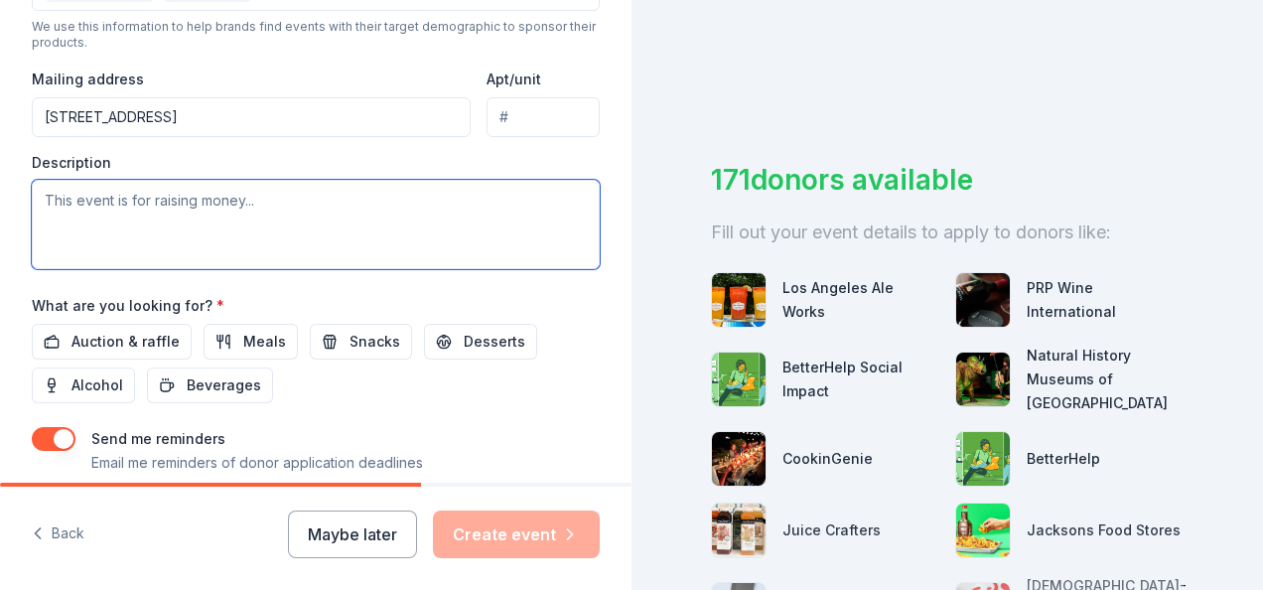
click at [287, 213] on textarea at bounding box center [316, 224] width 568 height 89
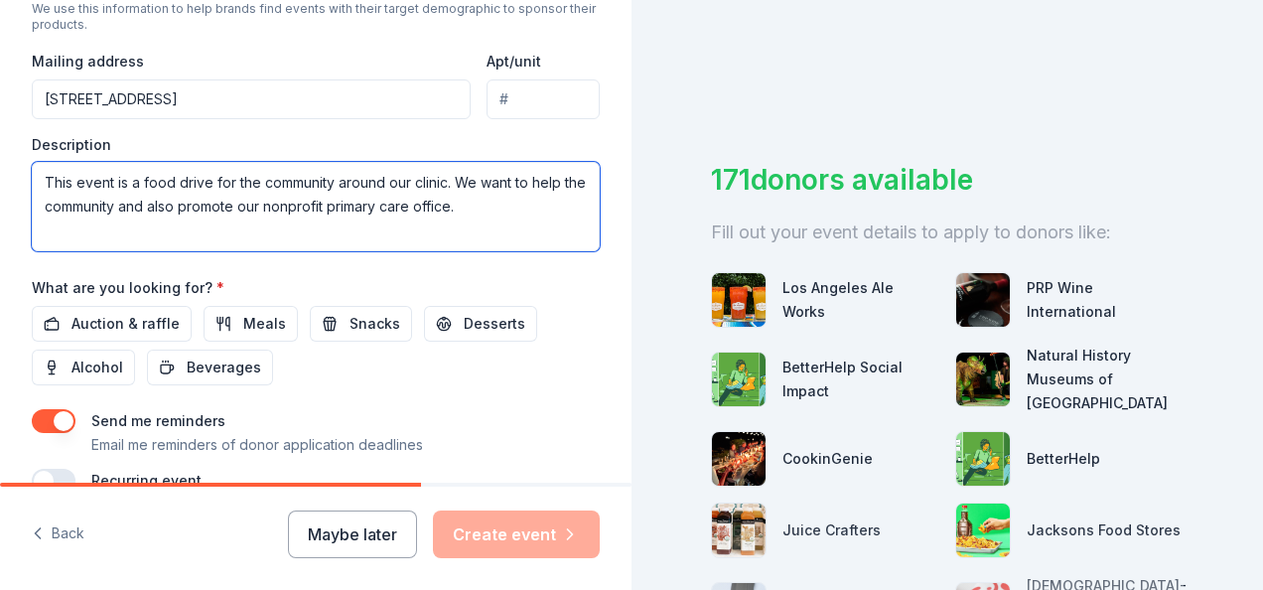
scroll to position [738, 0]
type textarea "This event is a food drive for the community around our clinic. We want to help…"
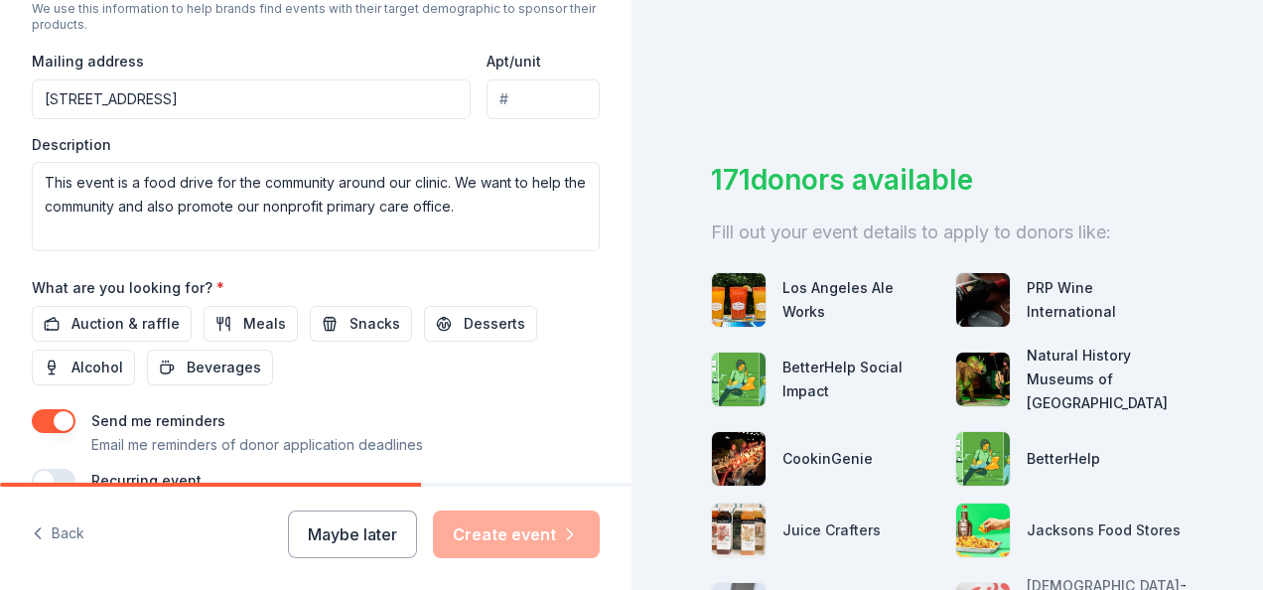
click at [228, 320] on button "Meals" at bounding box center [250, 324] width 94 height 36
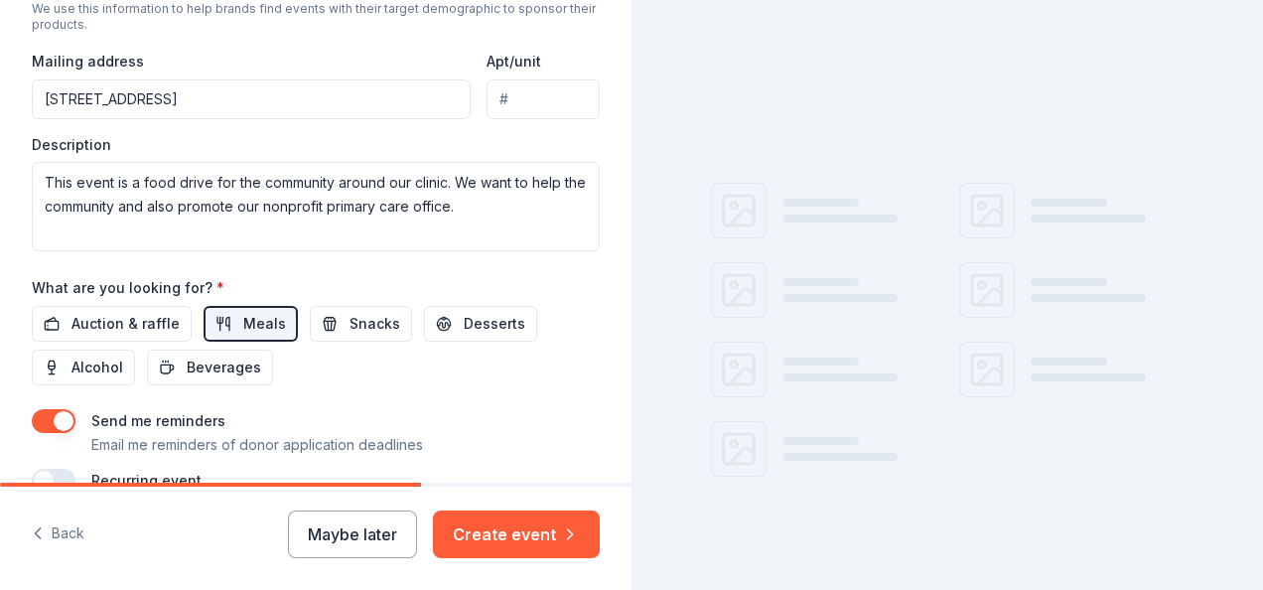
click at [323, 323] on button "Snacks" at bounding box center [361, 324] width 102 height 36
click at [490, 318] on span "Desserts" at bounding box center [495, 324] width 62 height 24
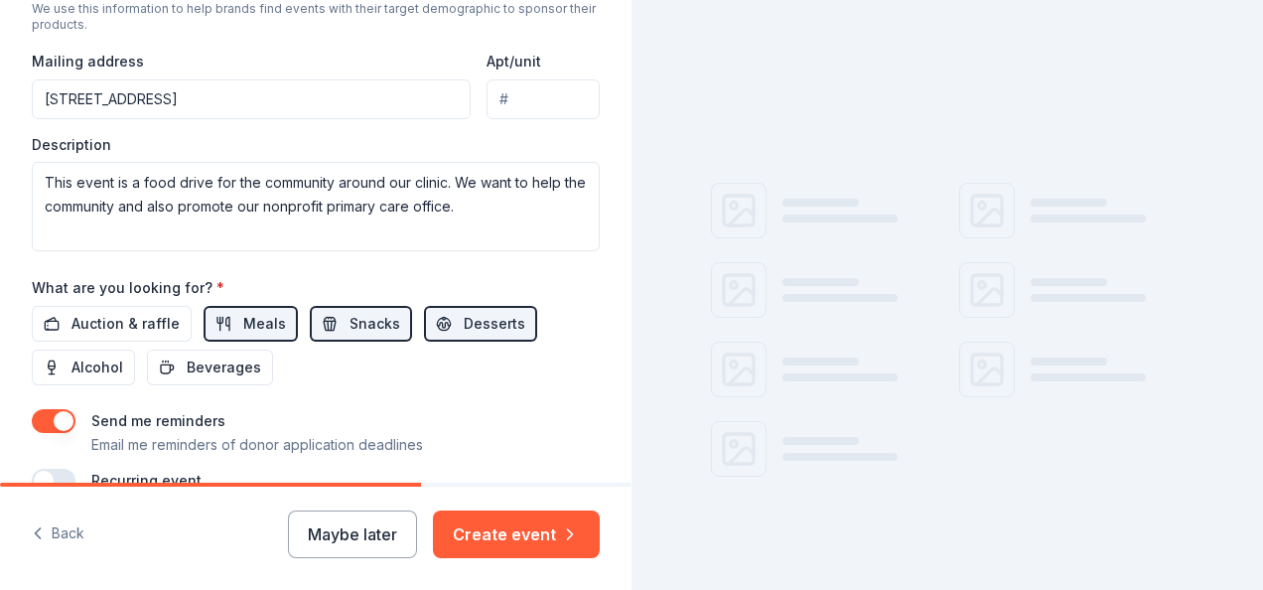
click at [173, 366] on button "Beverages" at bounding box center [210, 367] width 126 height 36
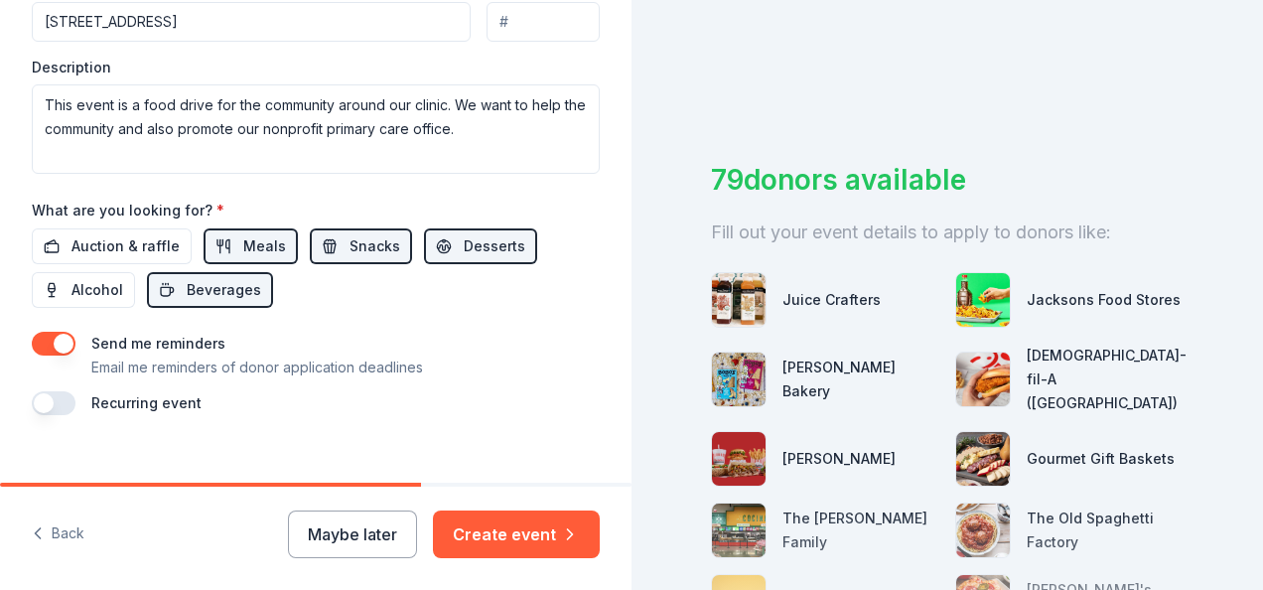
click at [145, 241] on span "Auction & raffle" at bounding box center [125, 246] width 108 height 24
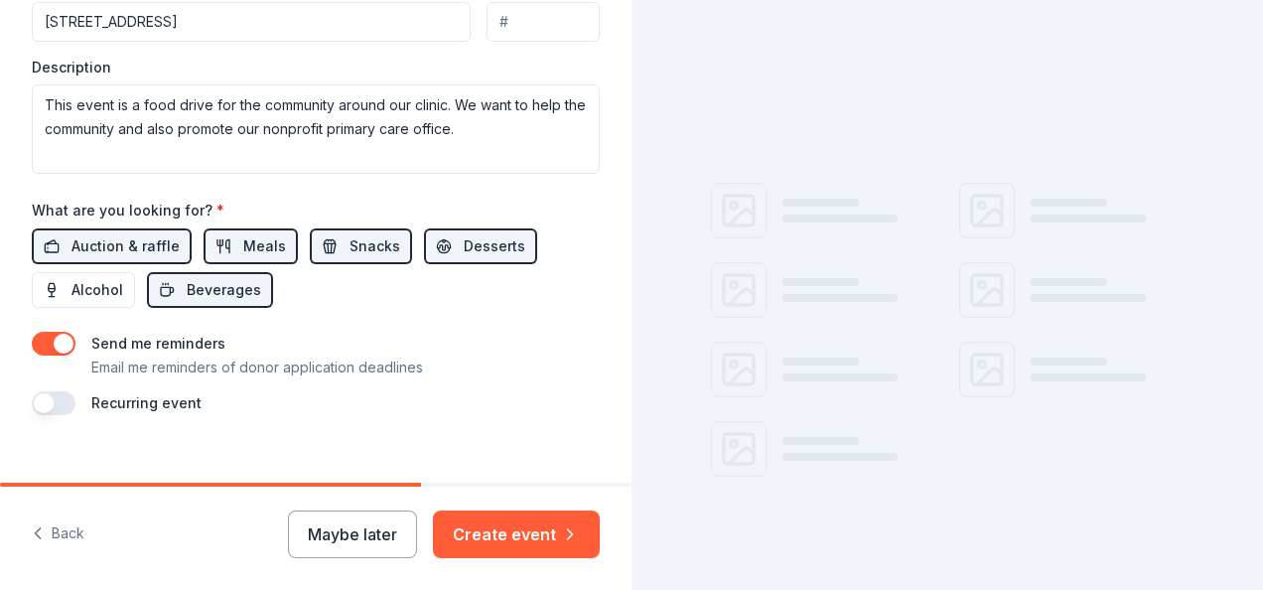
scroll to position [837, 0]
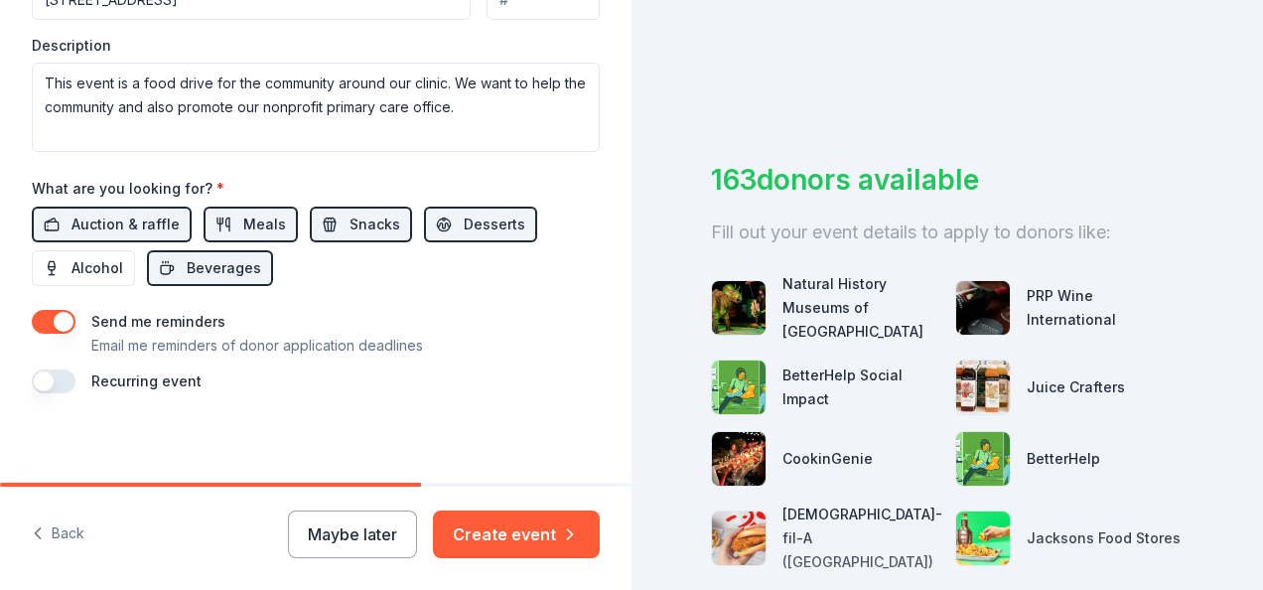
click at [532, 531] on button "Create event" at bounding box center [516, 534] width 167 height 48
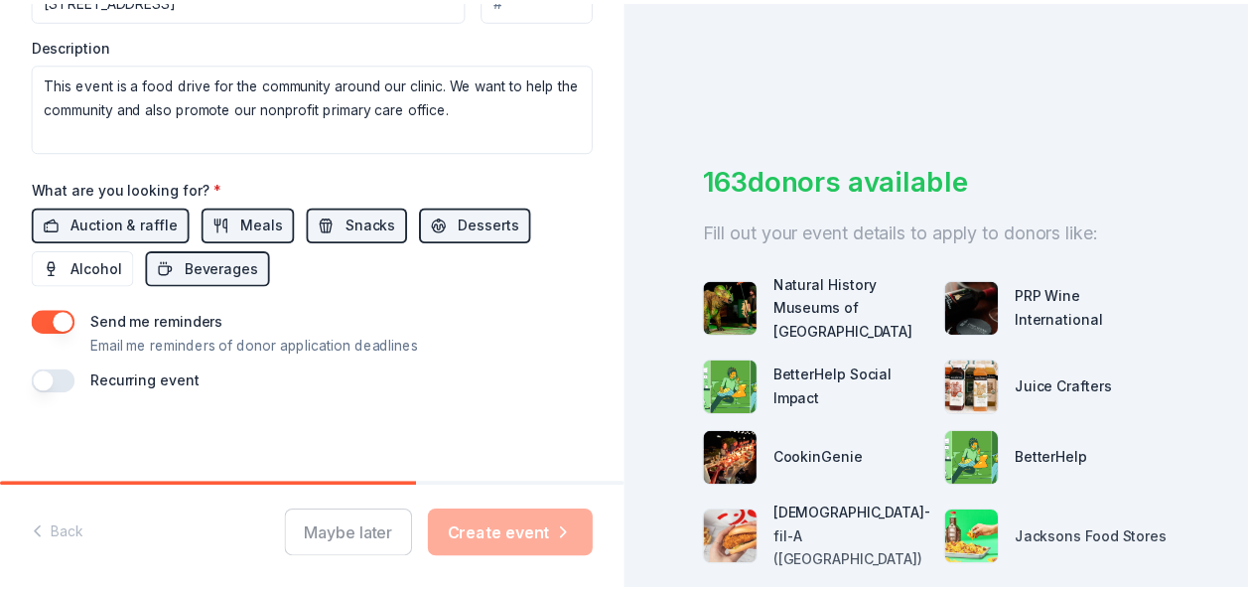
scroll to position [656, 0]
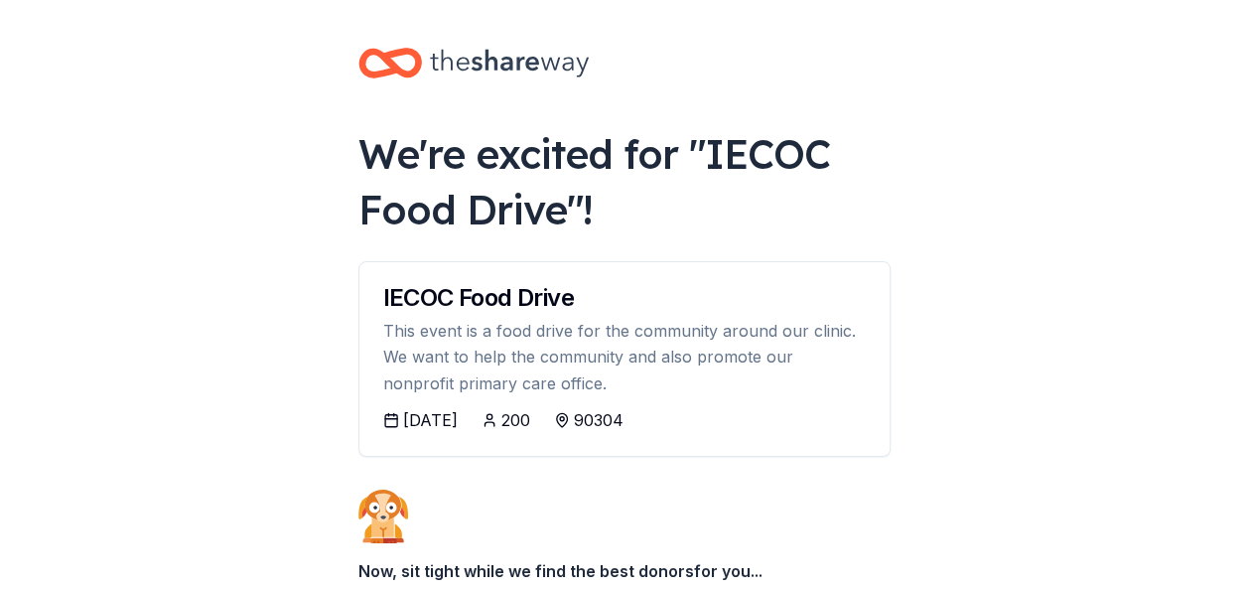
scroll to position [222, 0]
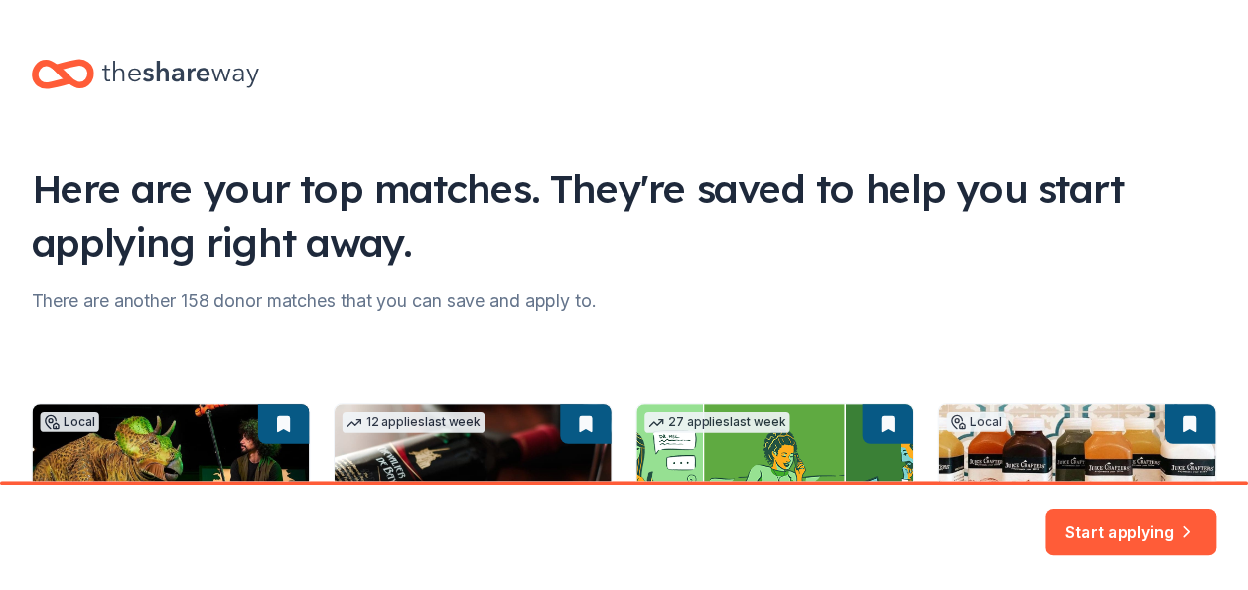
scroll to position [123, 0]
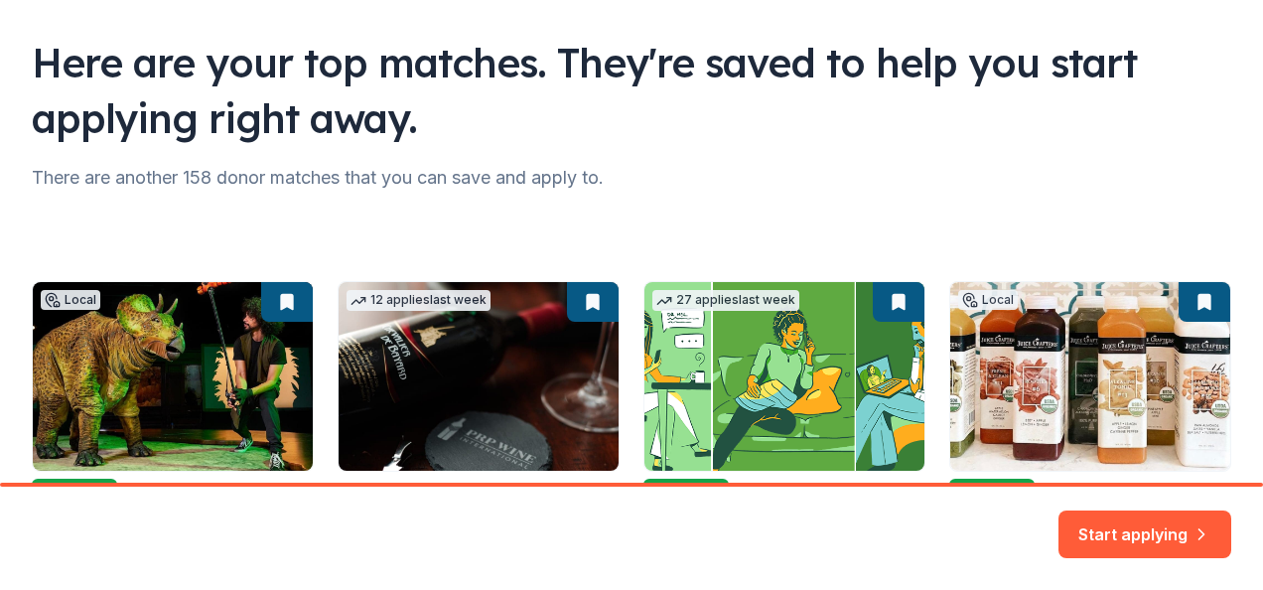
click at [1096, 524] on button "Start applying" at bounding box center [1144, 522] width 173 height 48
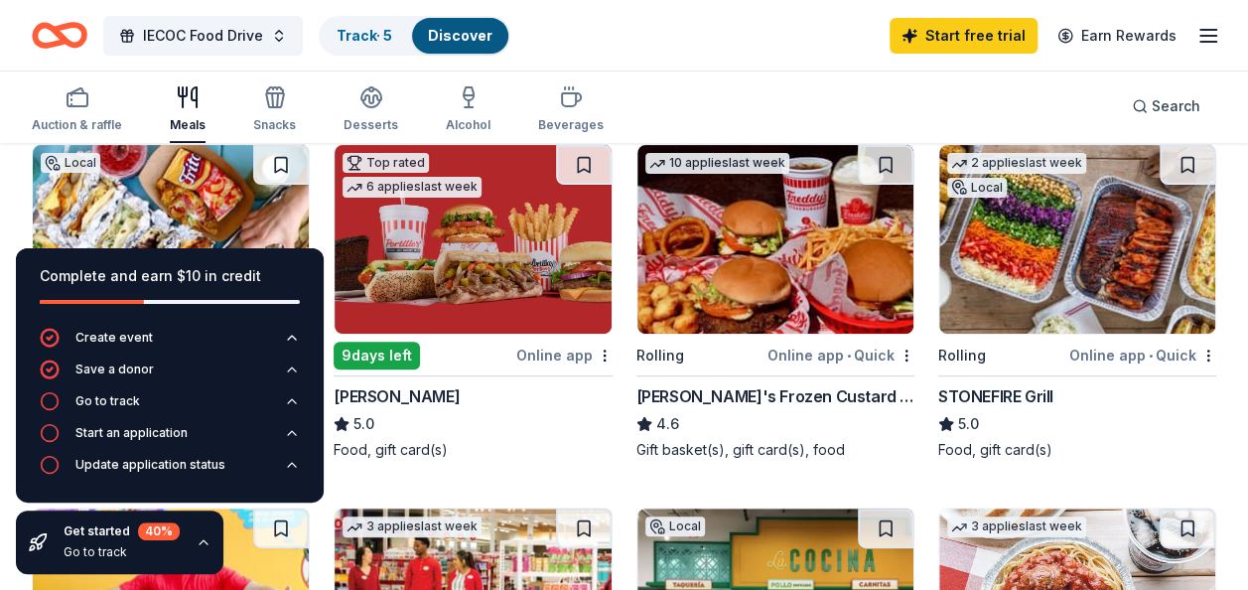
scroll to position [222, 0]
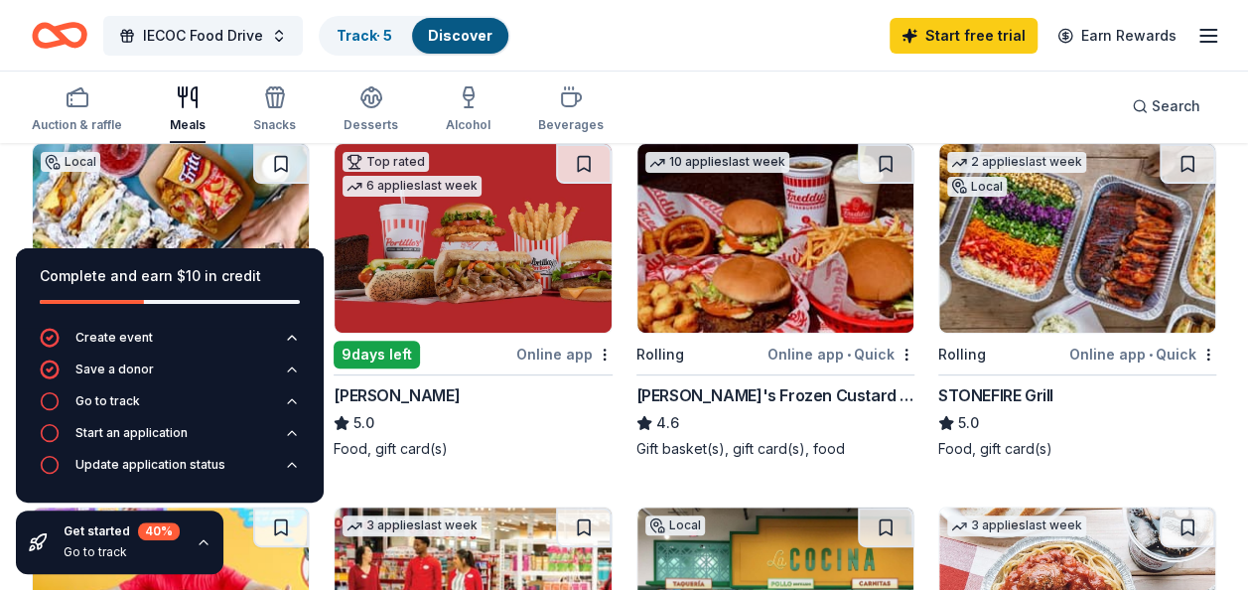
click at [169, 397] on button "Go to track" at bounding box center [170, 407] width 260 height 32
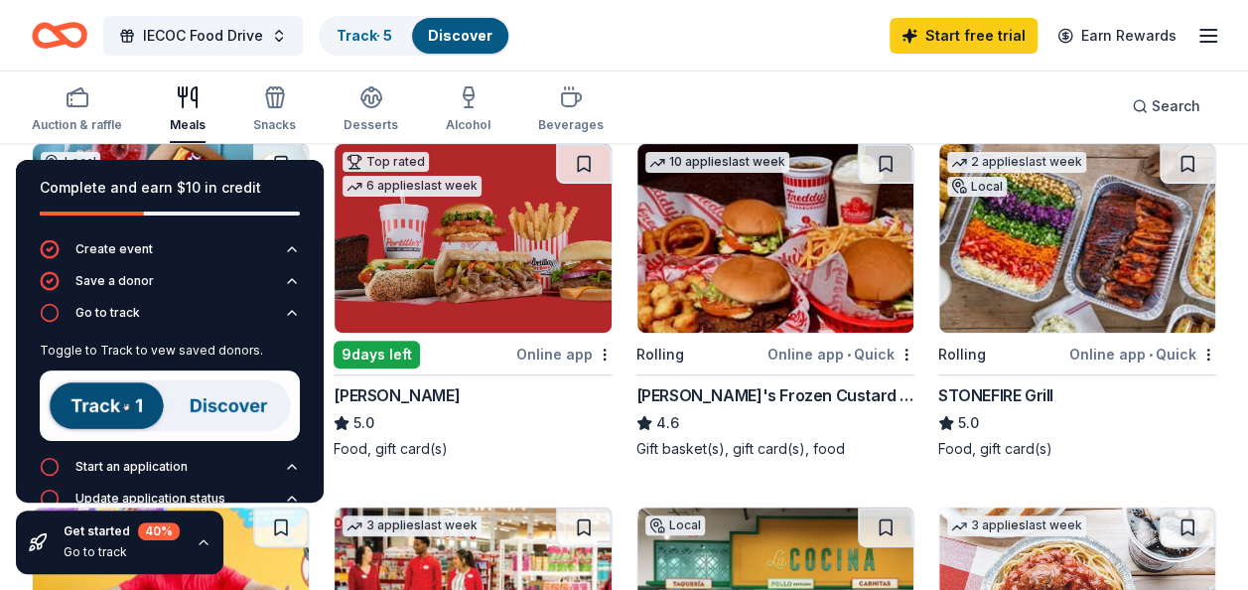
click at [152, 463] on div "Start an application" at bounding box center [131, 467] width 112 height 16
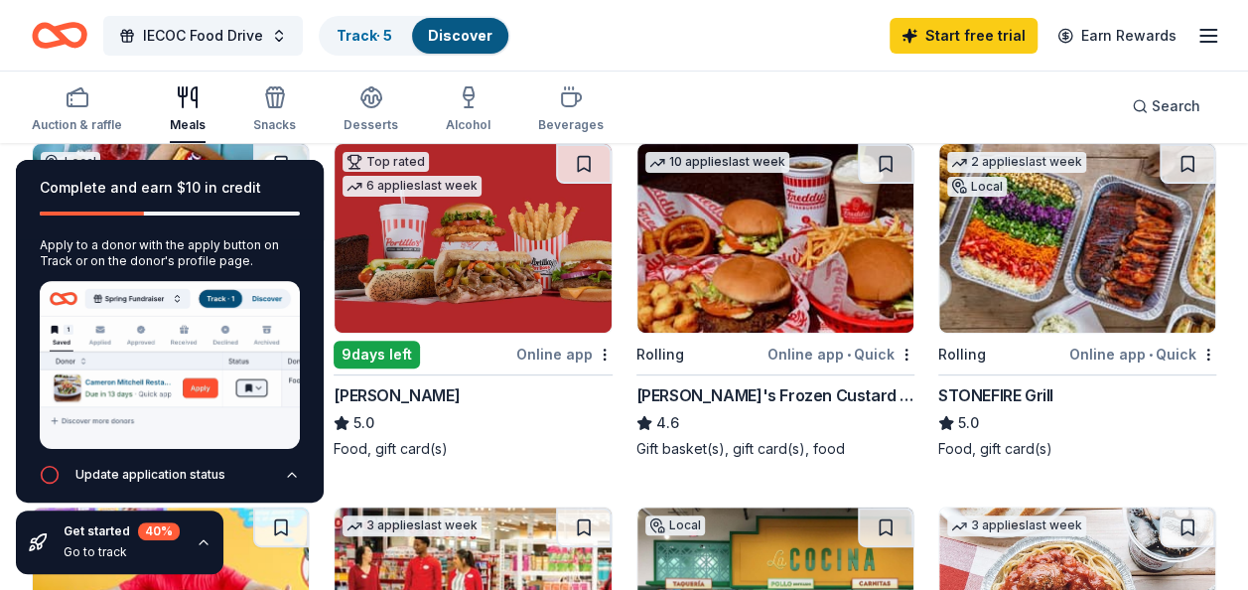
scroll to position [136, 0]
click at [211, 537] on div "Get started 40 % Go to track" at bounding box center [119, 542] width 207 height 64
click at [208, 539] on button "button" at bounding box center [204, 542] width 16 height 16
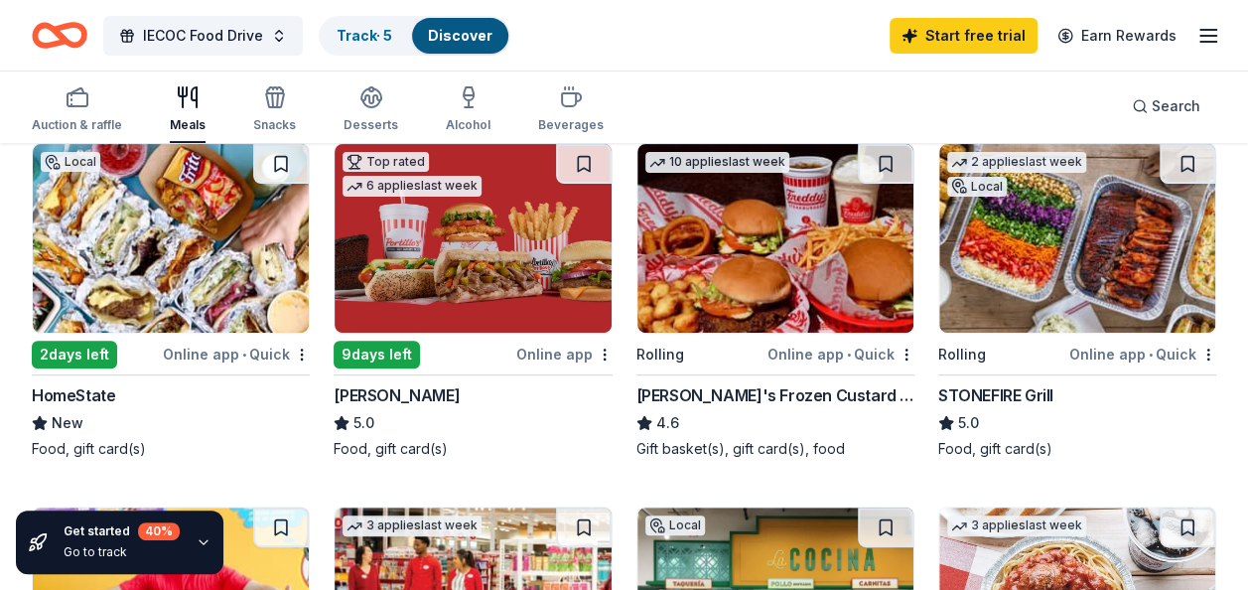
click at [203, 544] on icon "button" at bounding box center [204, 542] width 16 height 16
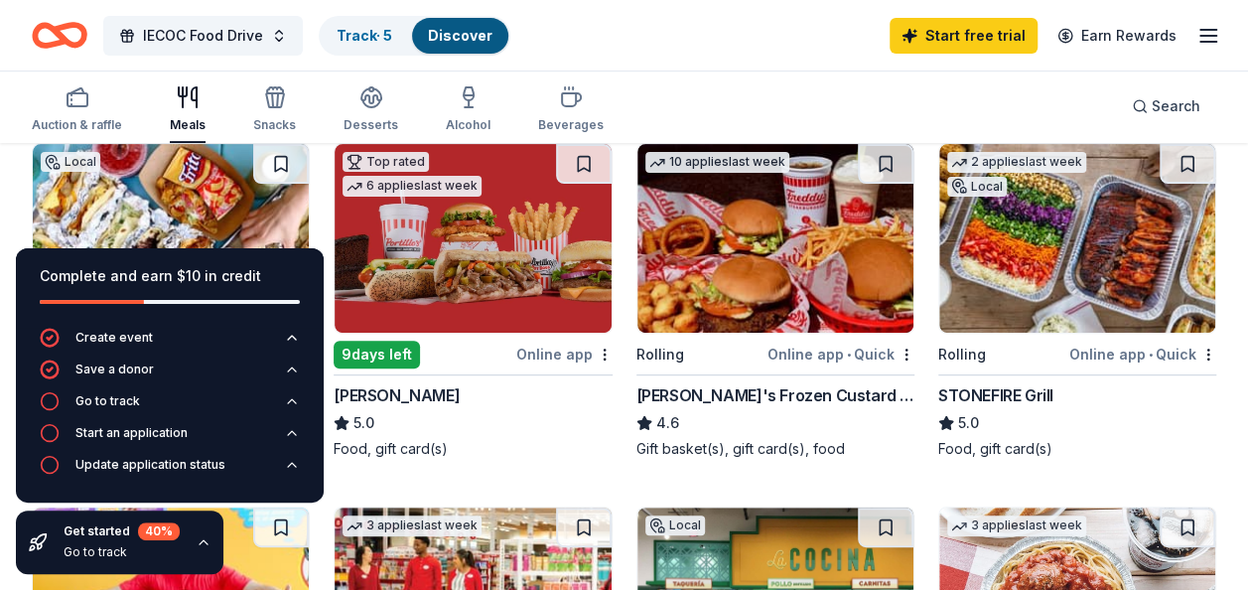
click at [203, 544] on icon "button" at bounding box center [204, 542] width 8 height 4
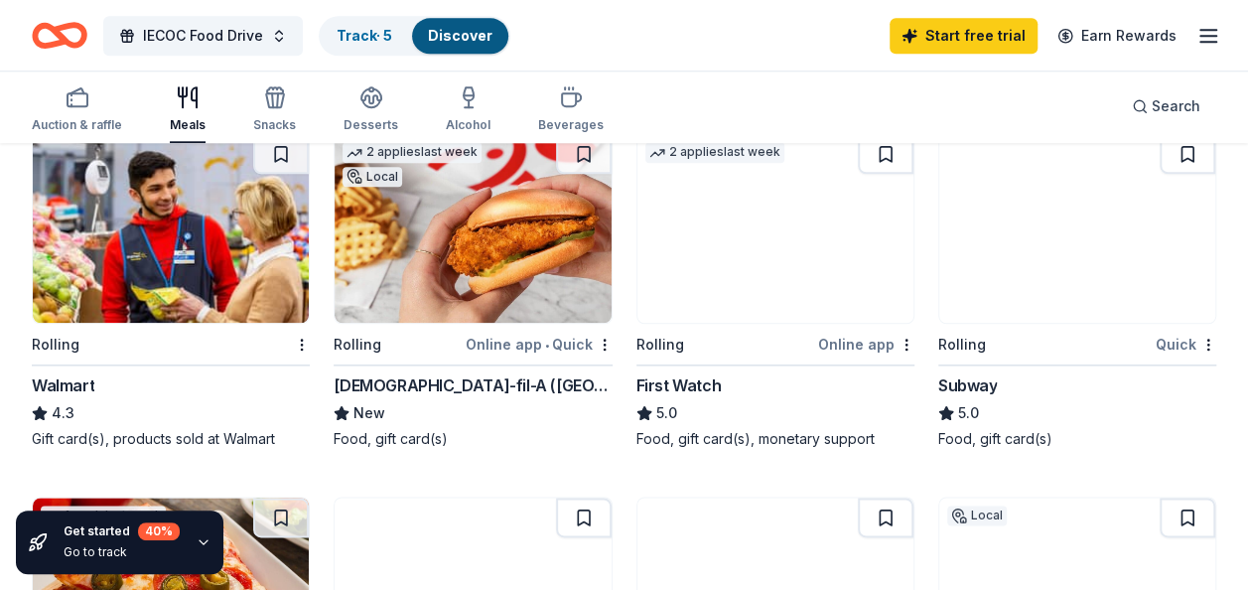
scroll to position [982, 0]
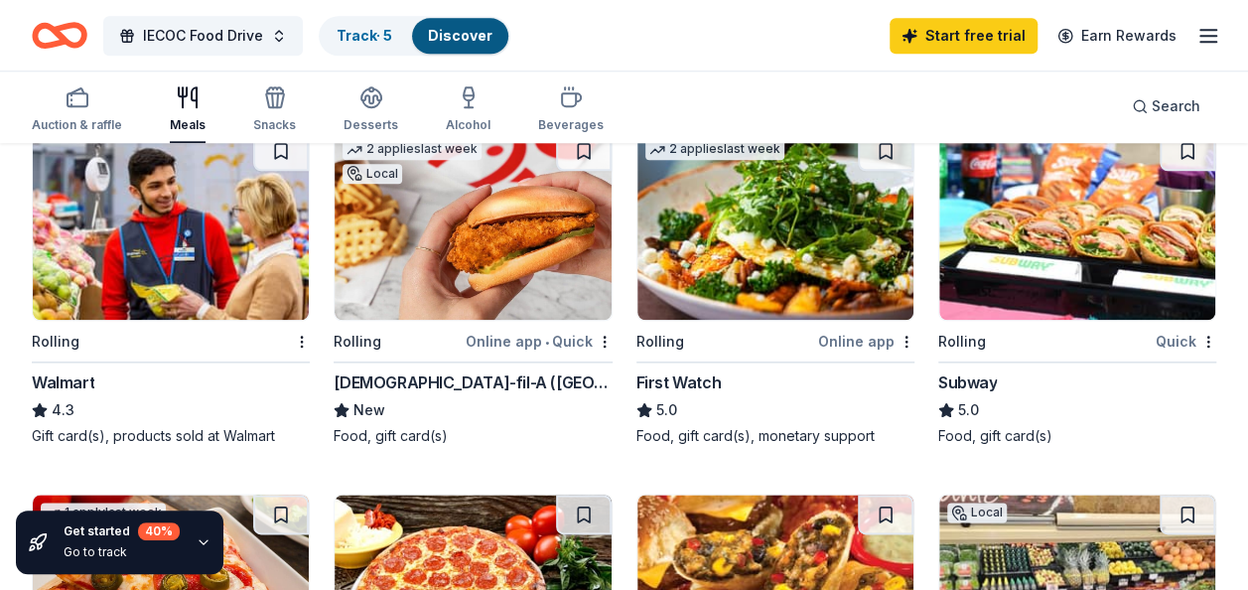
click at [239, 338] on div "Rolling" at bounding box center [159, 341] width 254 height 25
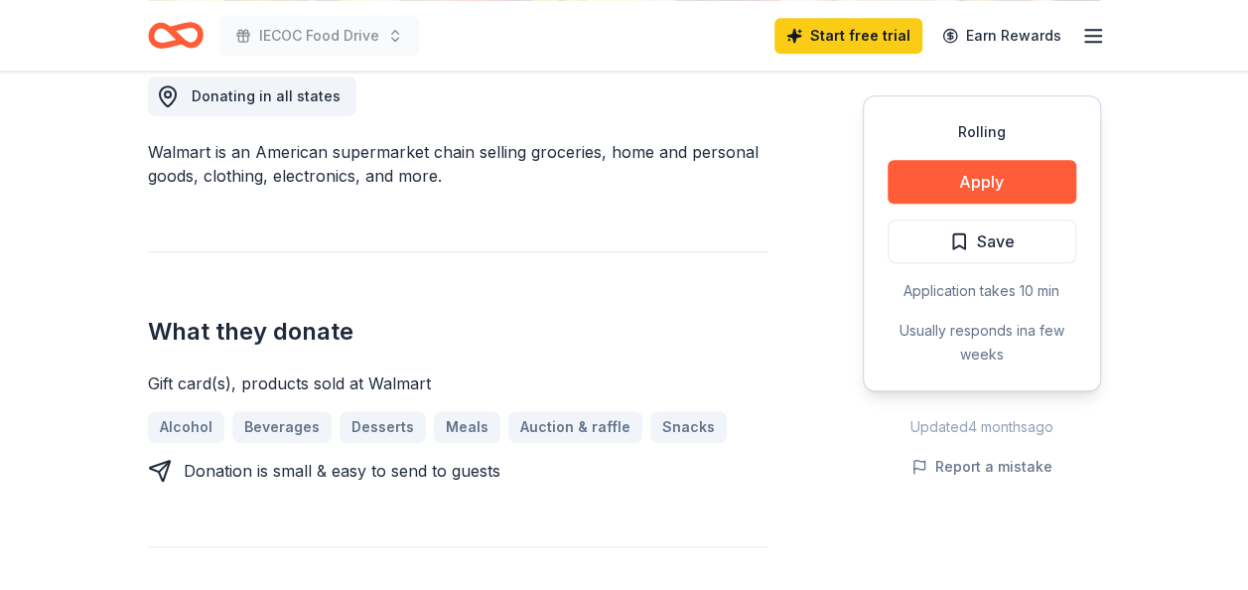
scroll to position [576, 0]
click at [963, 196] on button "Apply" at bounding box center [981, 182] width 189 height 44
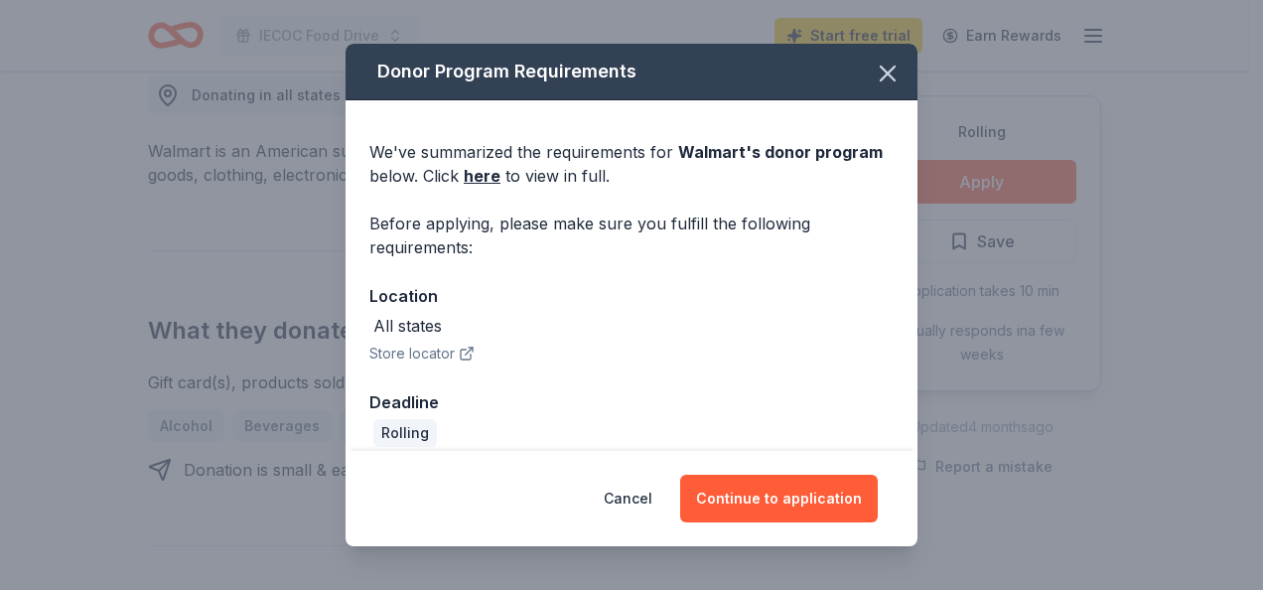
click at [721, 480] on button "Continue to application" at bounding box center [779, 498] width 198 height 48
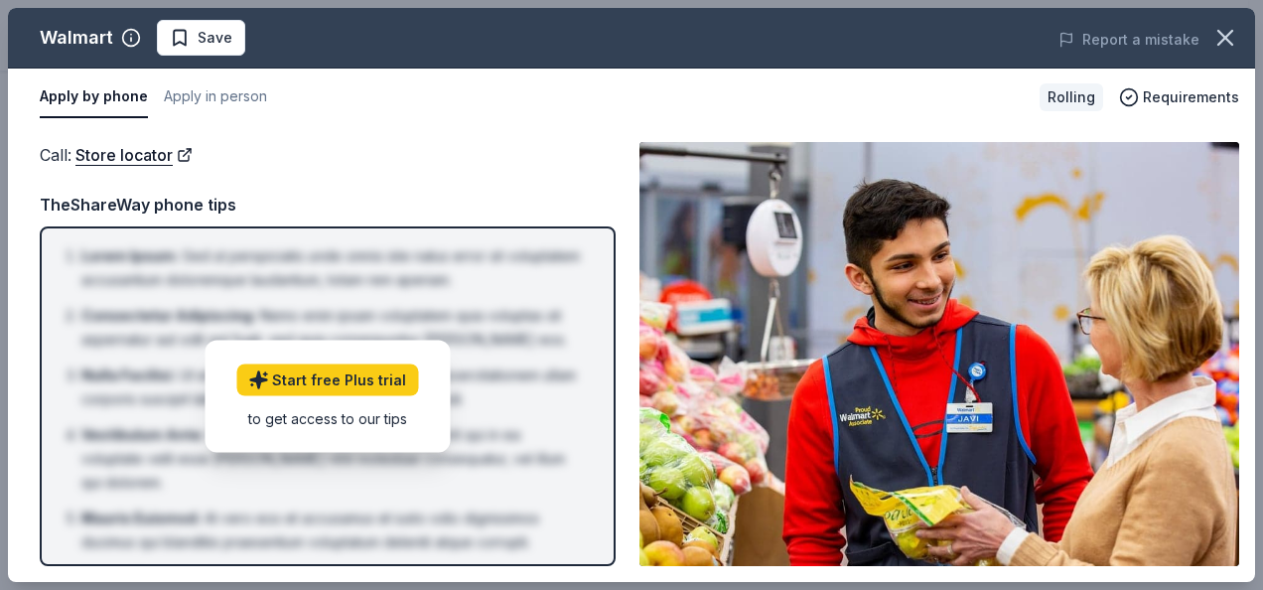
click at [236, 102] on button "Apply in person" at bounding box center [215, 97] width 103 height 42
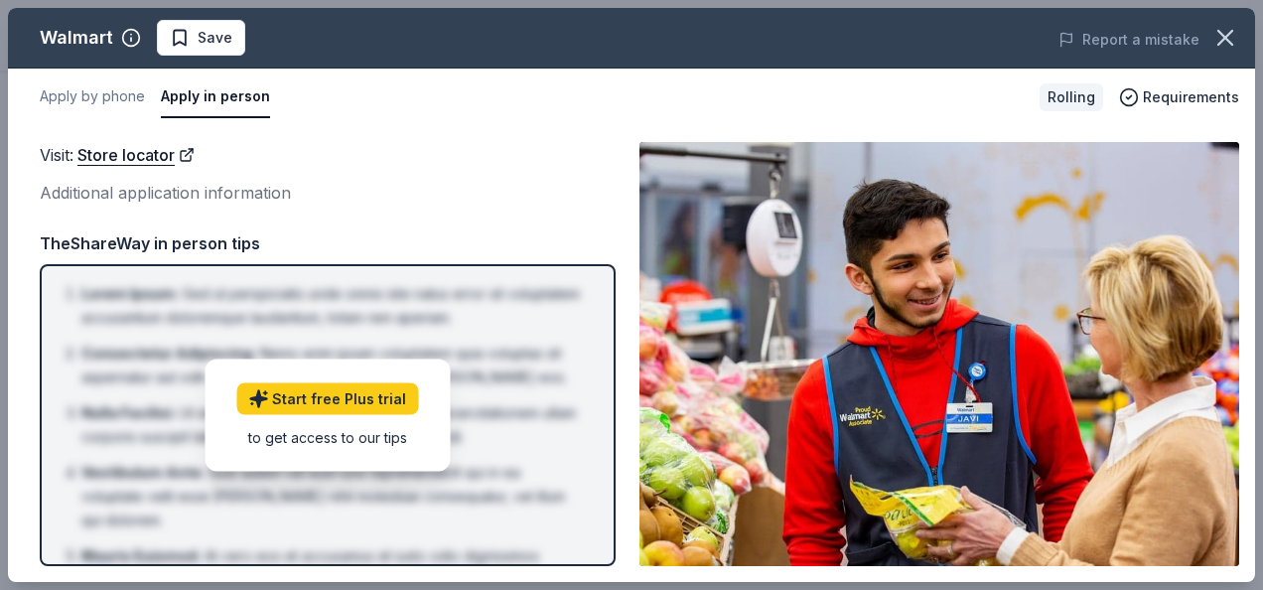
click at [1199, 83] on div "Rolling Requirements" at bounding box center [1139, 97] width 200 height 28
click at [1198, 86] on span "Requirements" at bounding box center [1190, 97] width 96 height 24
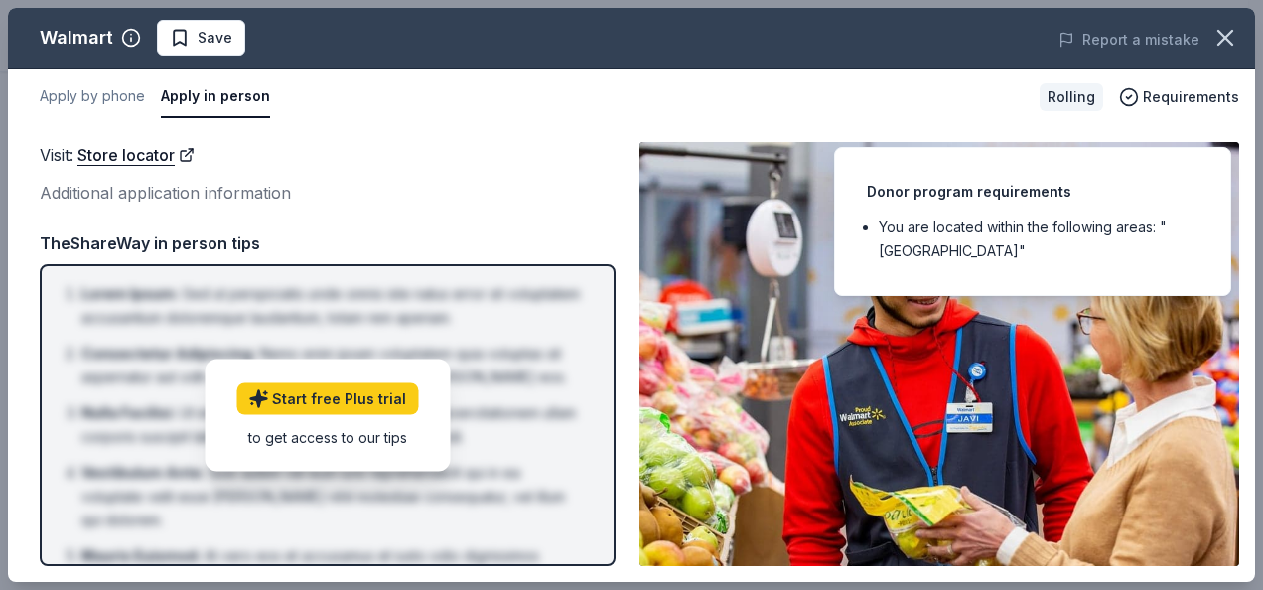
click at [1229, 40] on icon "button" at bounding box center [1225, 38] width 14 height 14
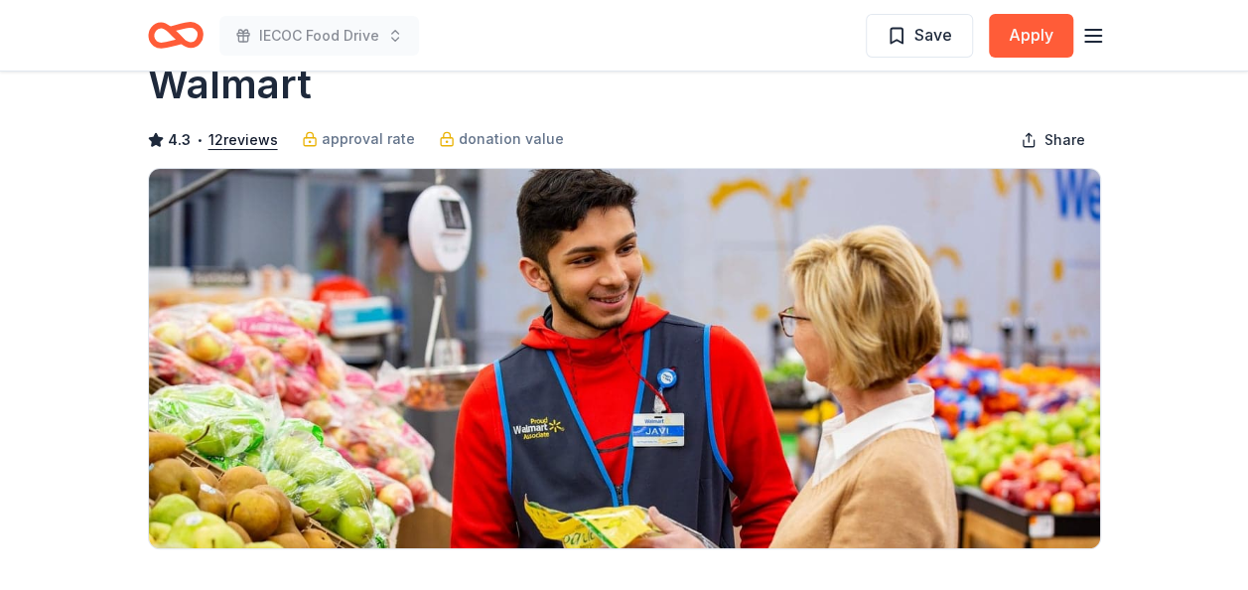
scroll to position [0, 0]
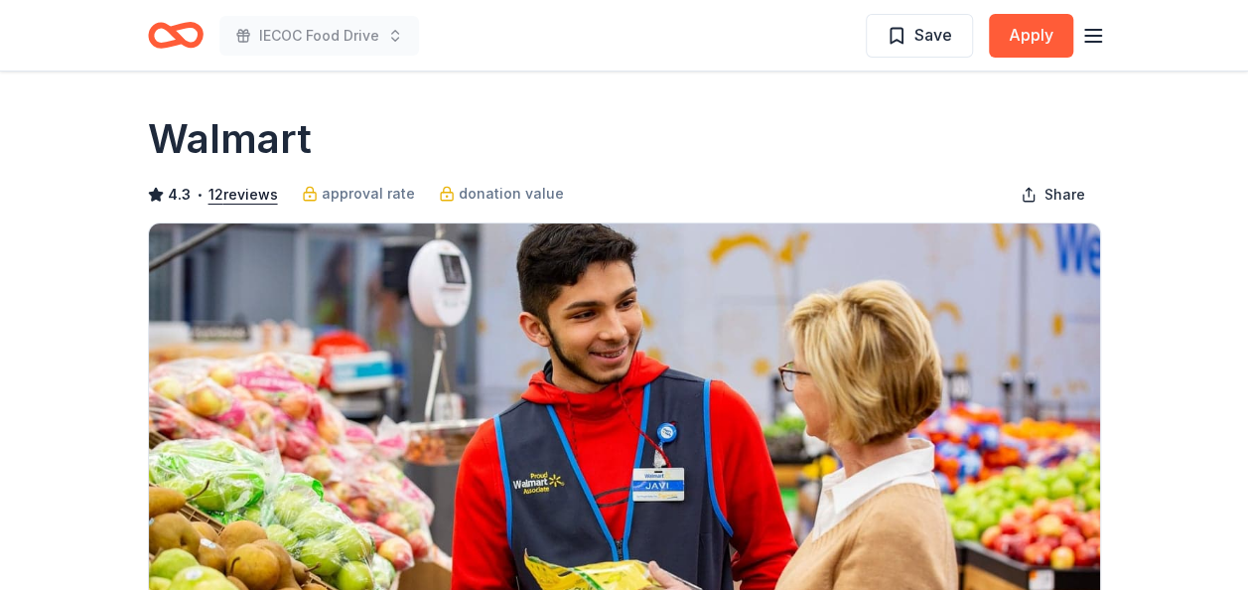
click at [171, 40] on icon "Home" at bounding box center [176, 35] width 56 height 47
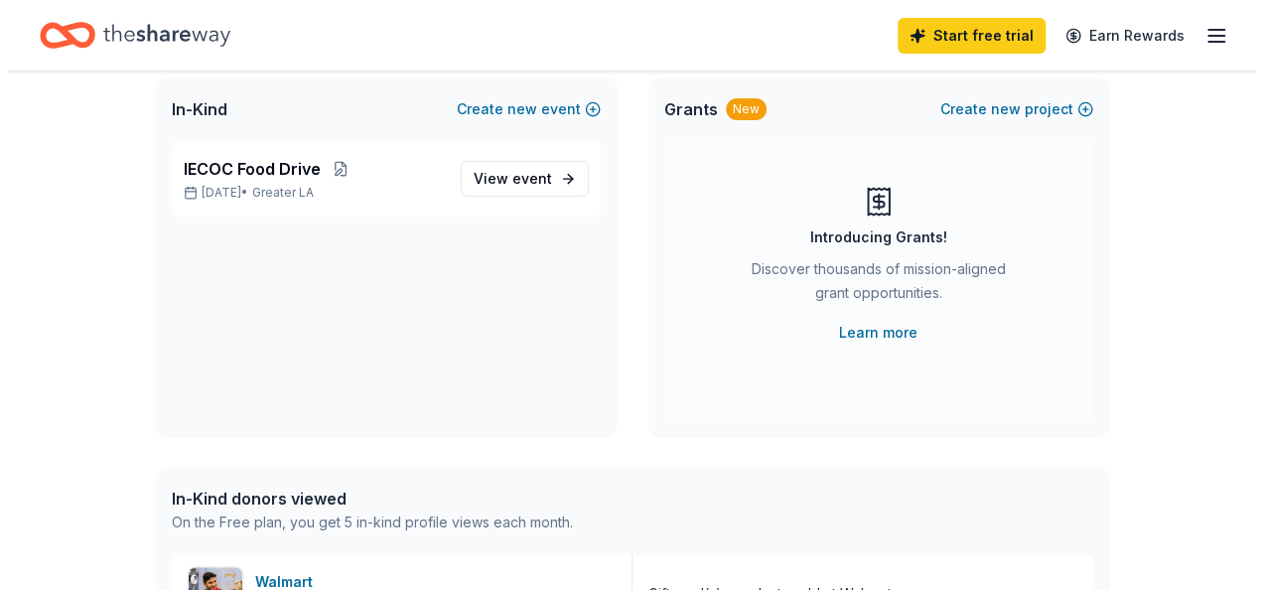
scroll to position [167, 0]
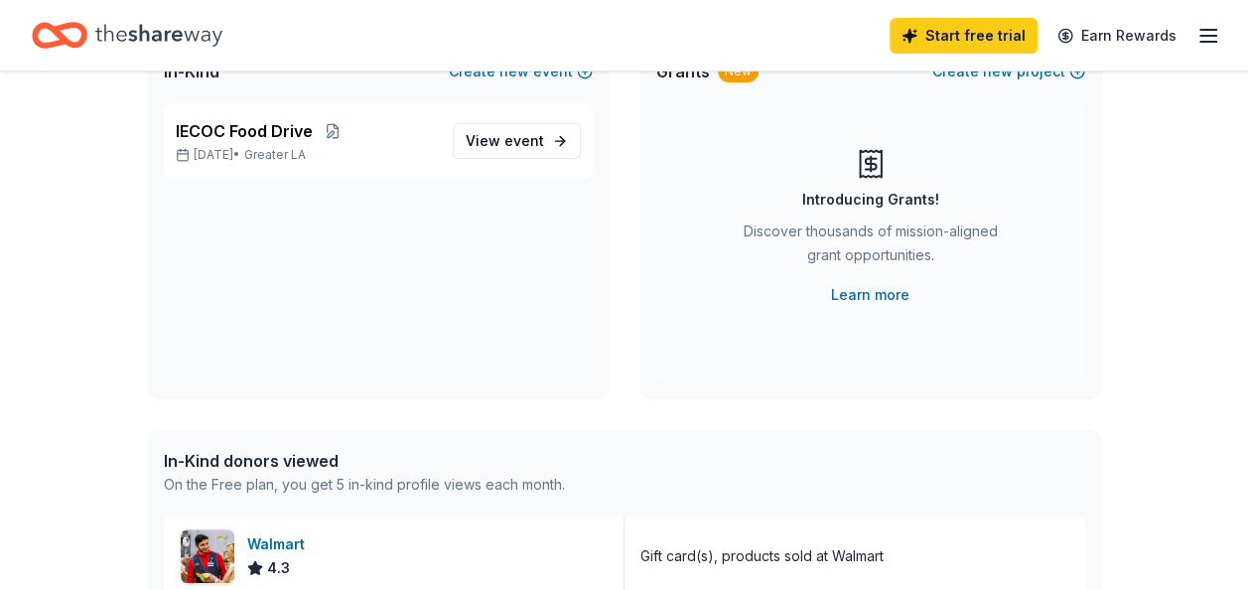
click at [346, 134] on button at bounding box center [333, 131] width 40 height 16
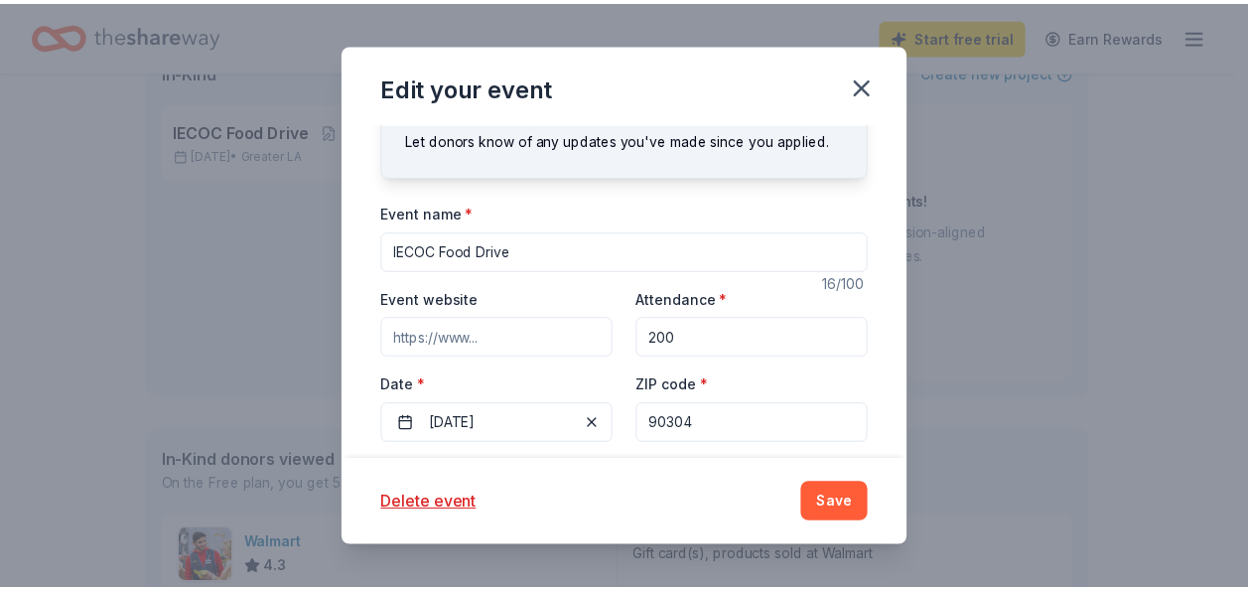
scroll to position [44, 0]
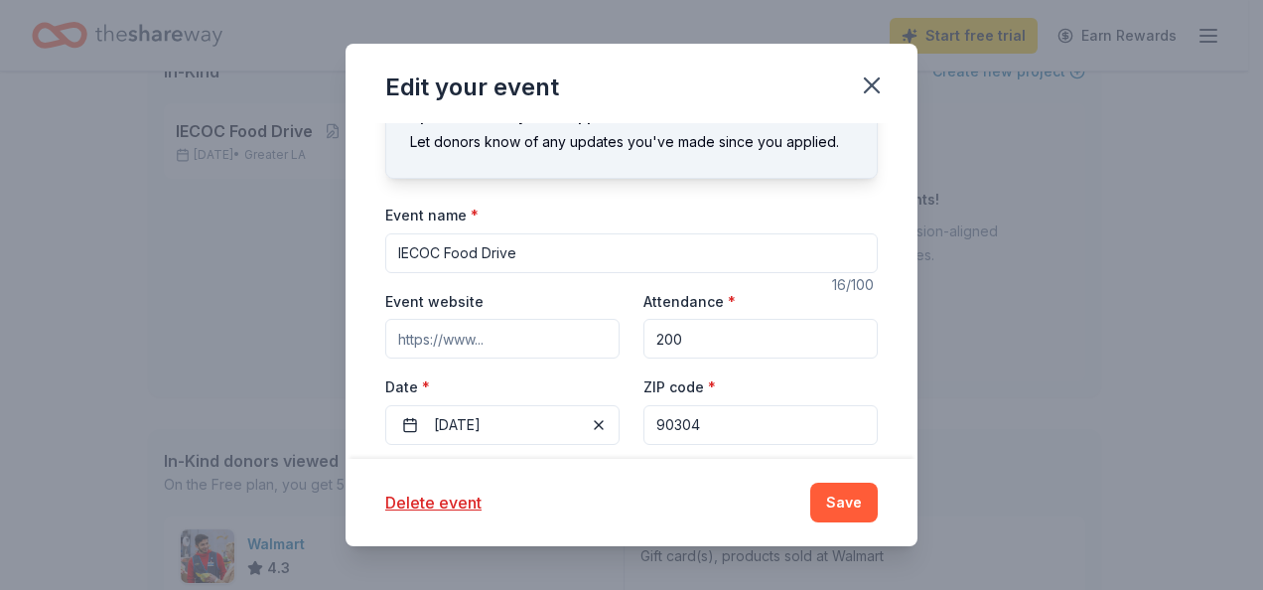
drag, startPoint x: 704, startPoint y: 341, endPoint x: 539, endPoint y: 343, distance: 164.8
click at [539, 343] on div "Event website Attendance * 200 Date * [DATE] ZIP code * 90304" at bounding box center [631, 367] width 492 height 156
type input "150"
click at [847, 502] on button "Save" at bounding box center [843, 502] width 67 height 40
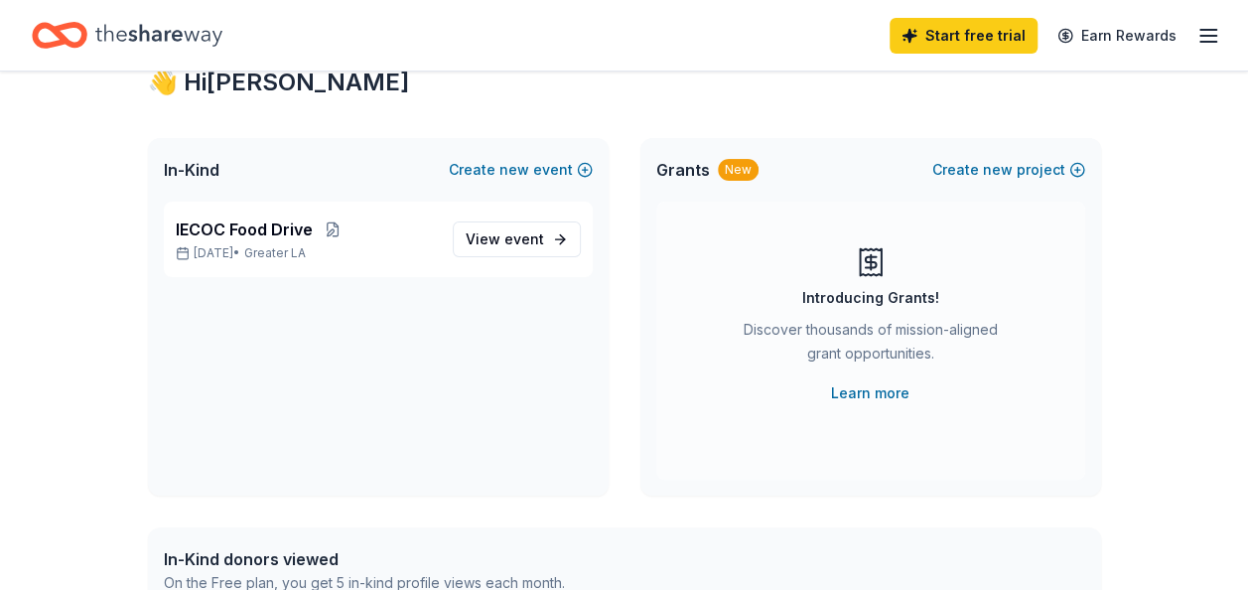
scroll to position [0, 0]
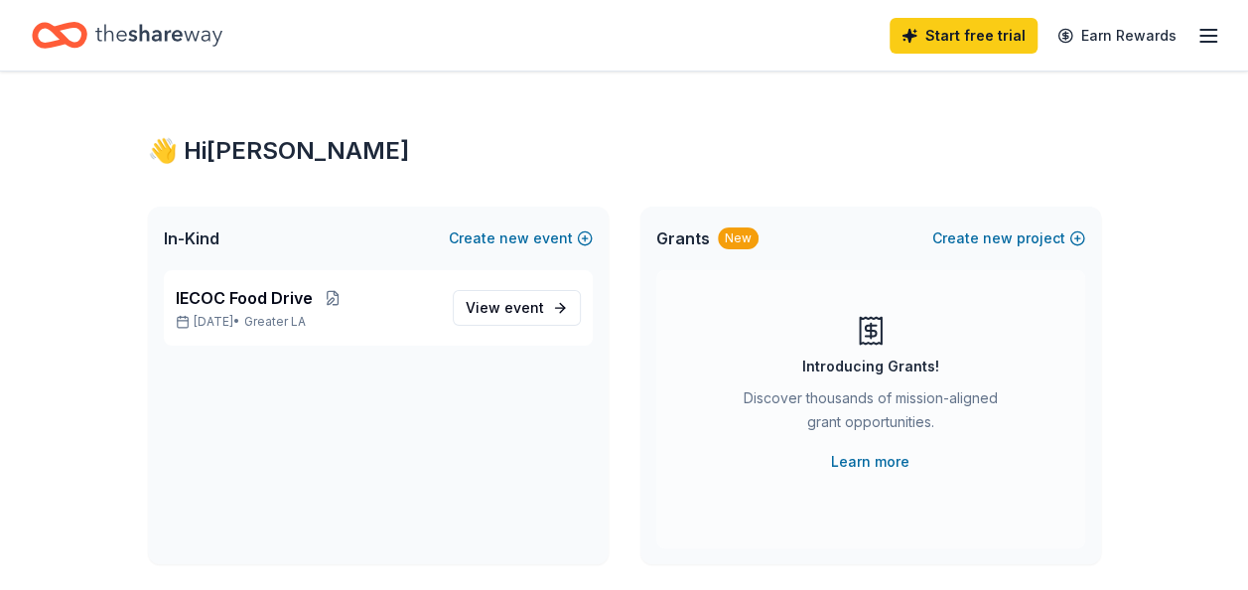
click at [514, 299] on span "event" at bounding box center [524, 307] width 40 height 17
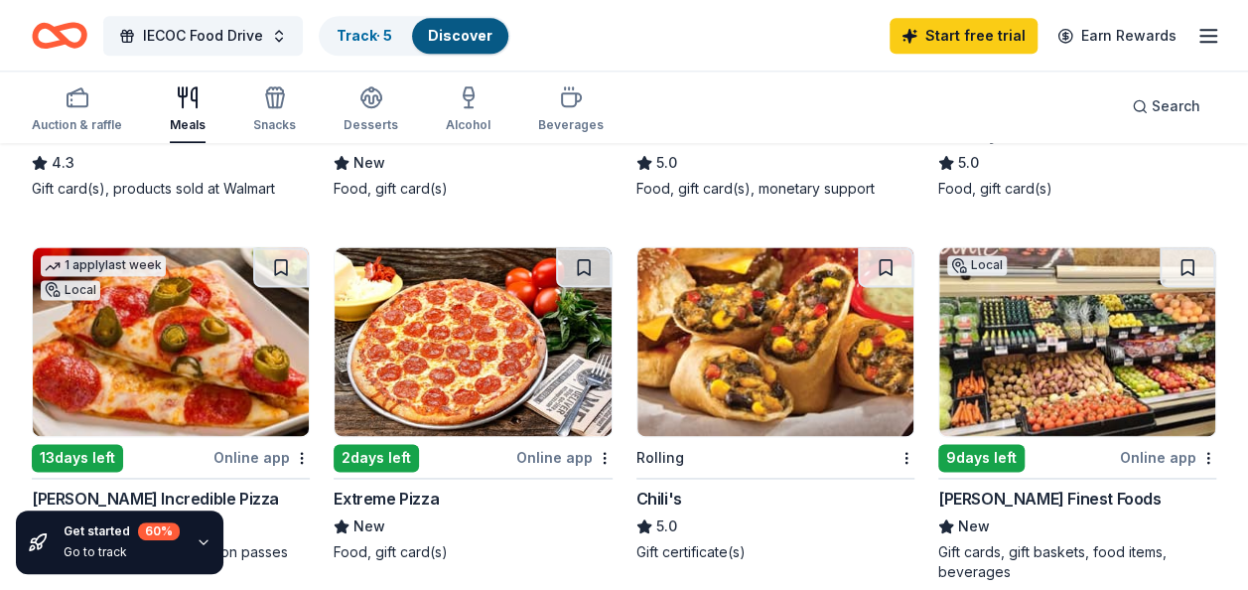
scroll to position [1216, 0]
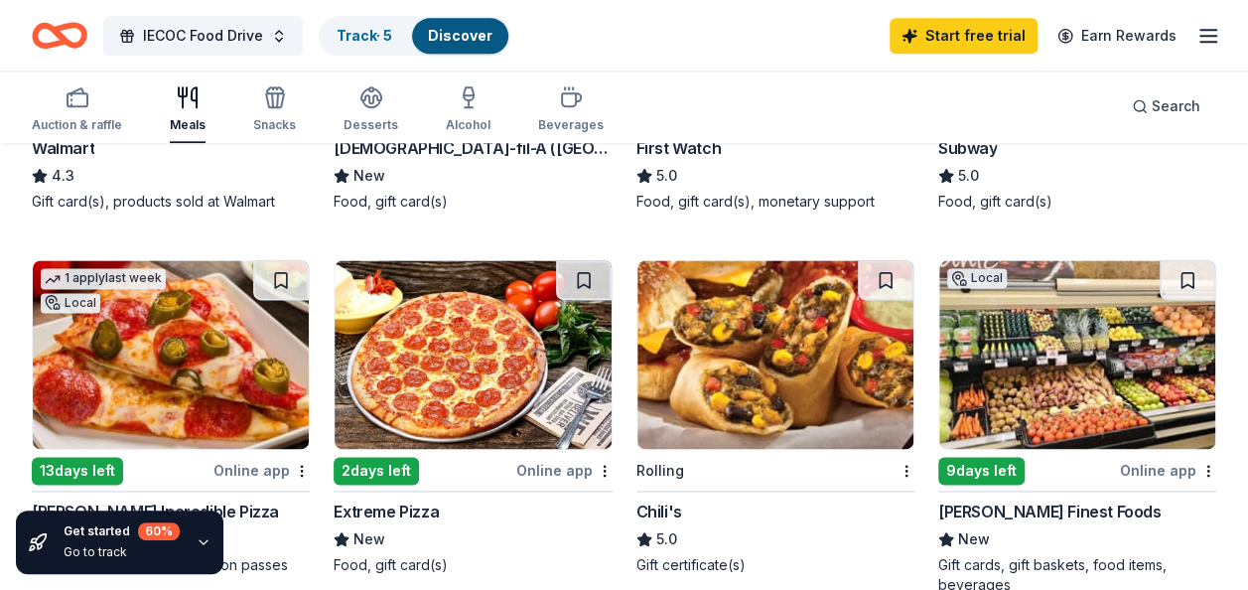
click at [1146, 465] on div "Online app" at bounding box center [1168, 470] width 96 height 25
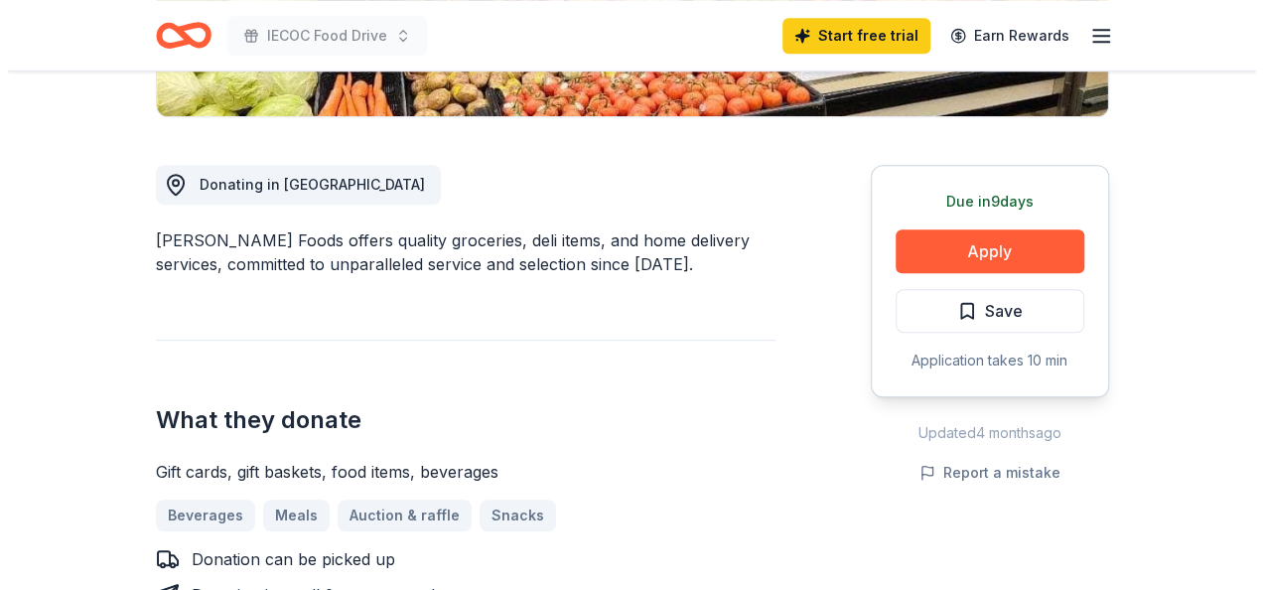
scroll to position [487, 0]
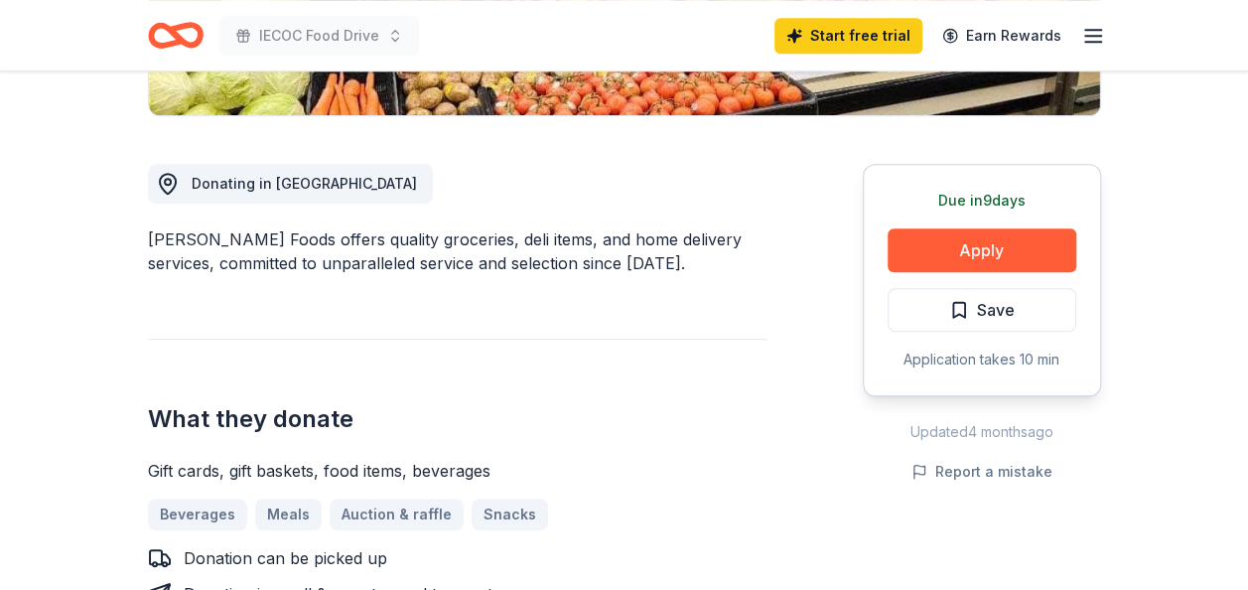
click at [931, 242] on button "Apply" at bounding box center [981, 250] width 189 height 44
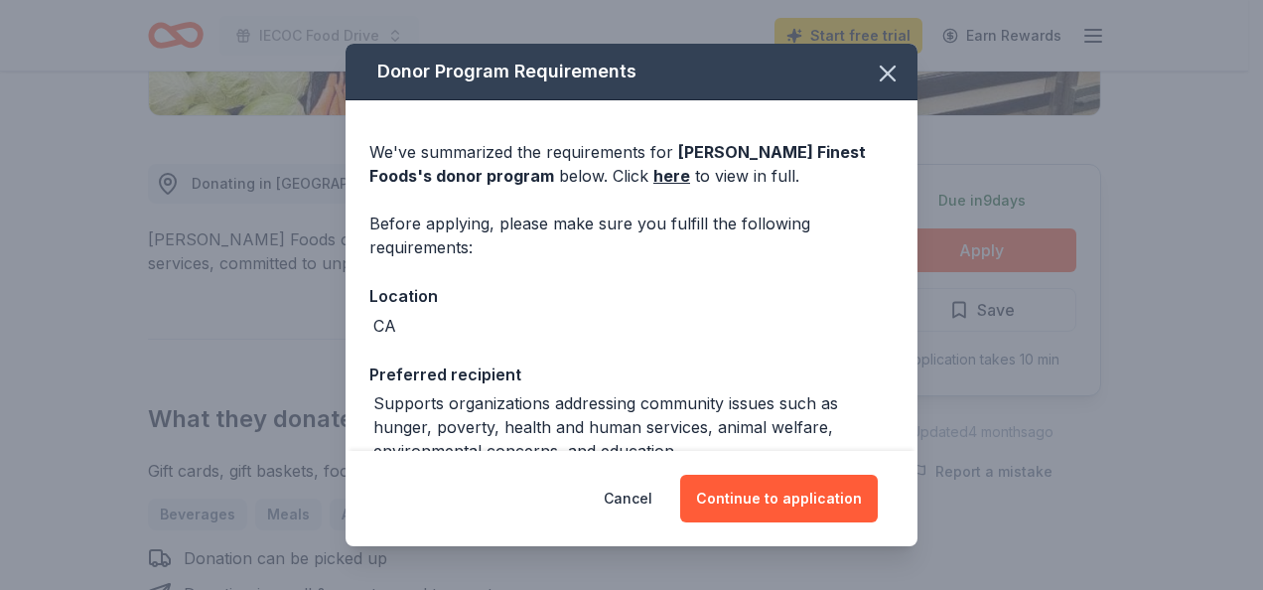
scroll to position [135, 0]
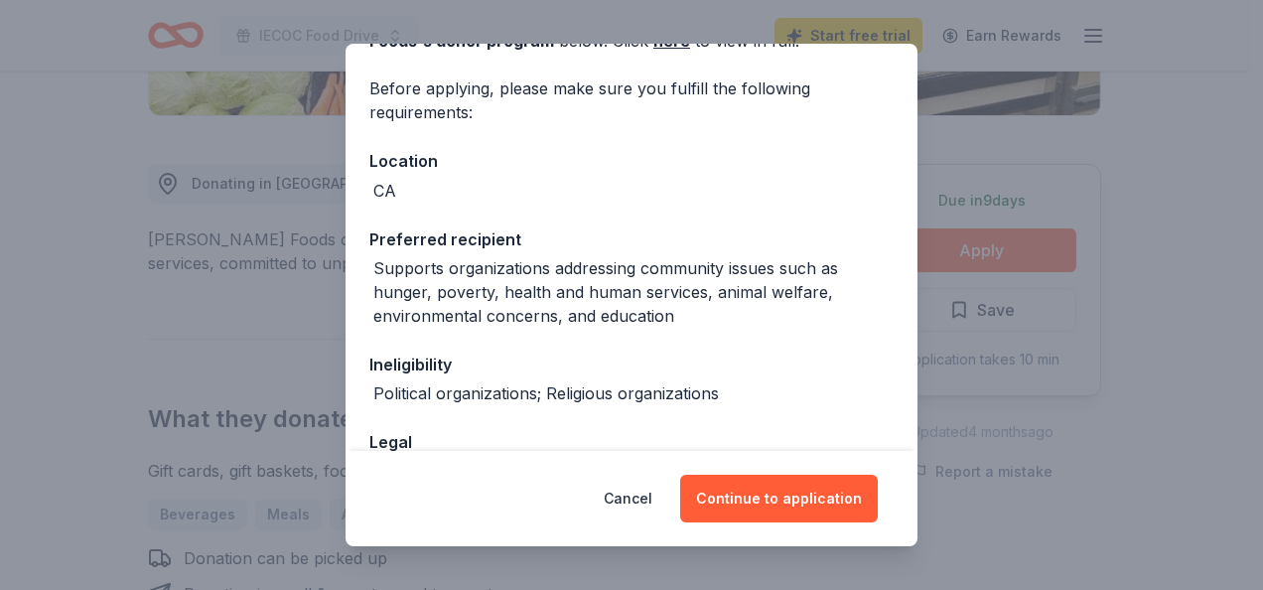
click at [732, 497] on button "Continue to application" at bounding box center [779, 498] width 198 height 48
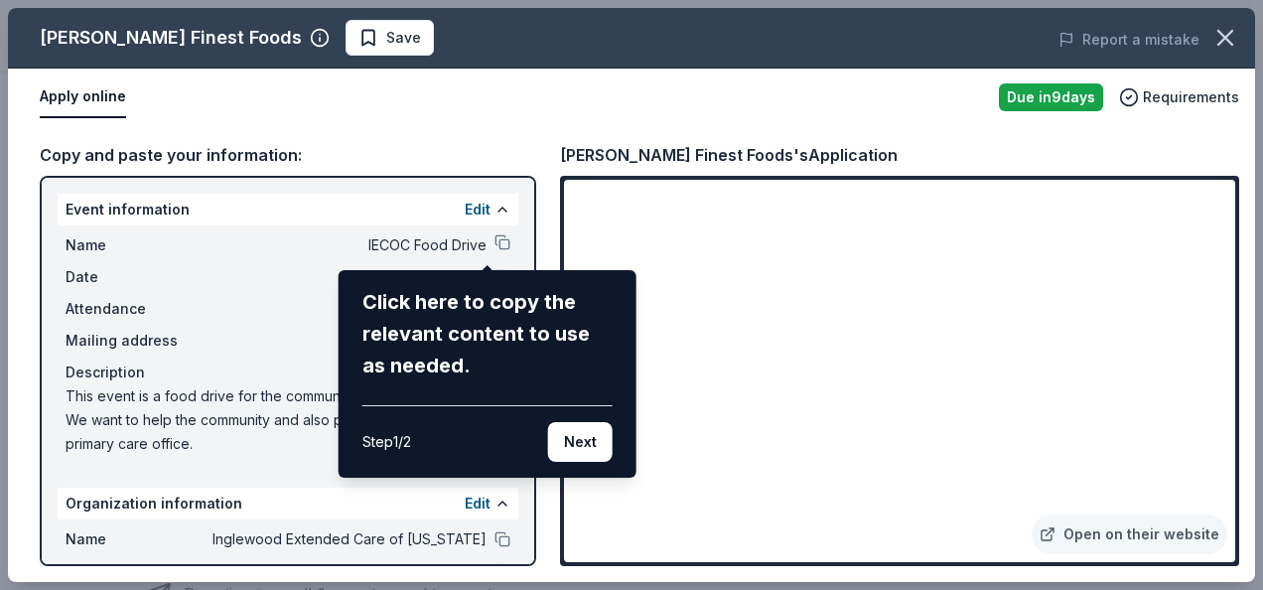
click at [580, 439] on button "Next" at bounding box center [580, 442] width 65 height 40
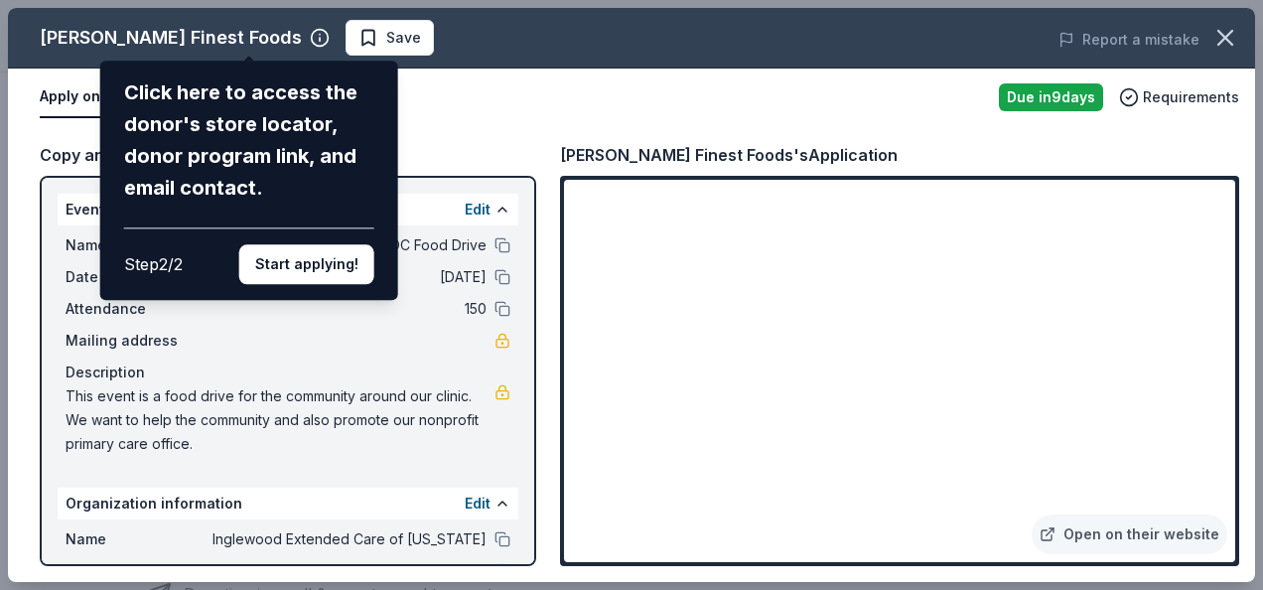
click at [336, 266] on button "Start applying!" at bounding box center [306, 264] width 135 height 40
